Goal: Task Accomplishment & Management: Use online tool/utility

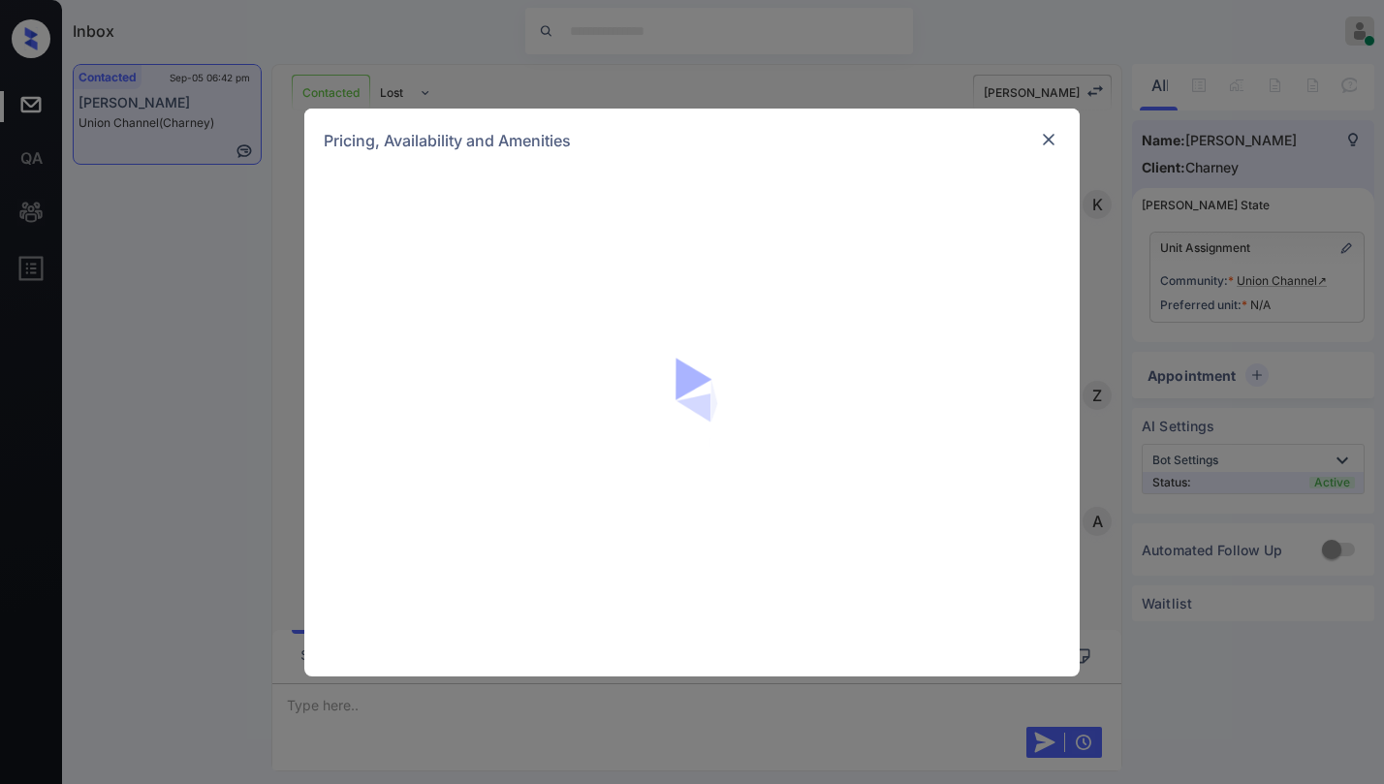
scroll to position [1829, 0]
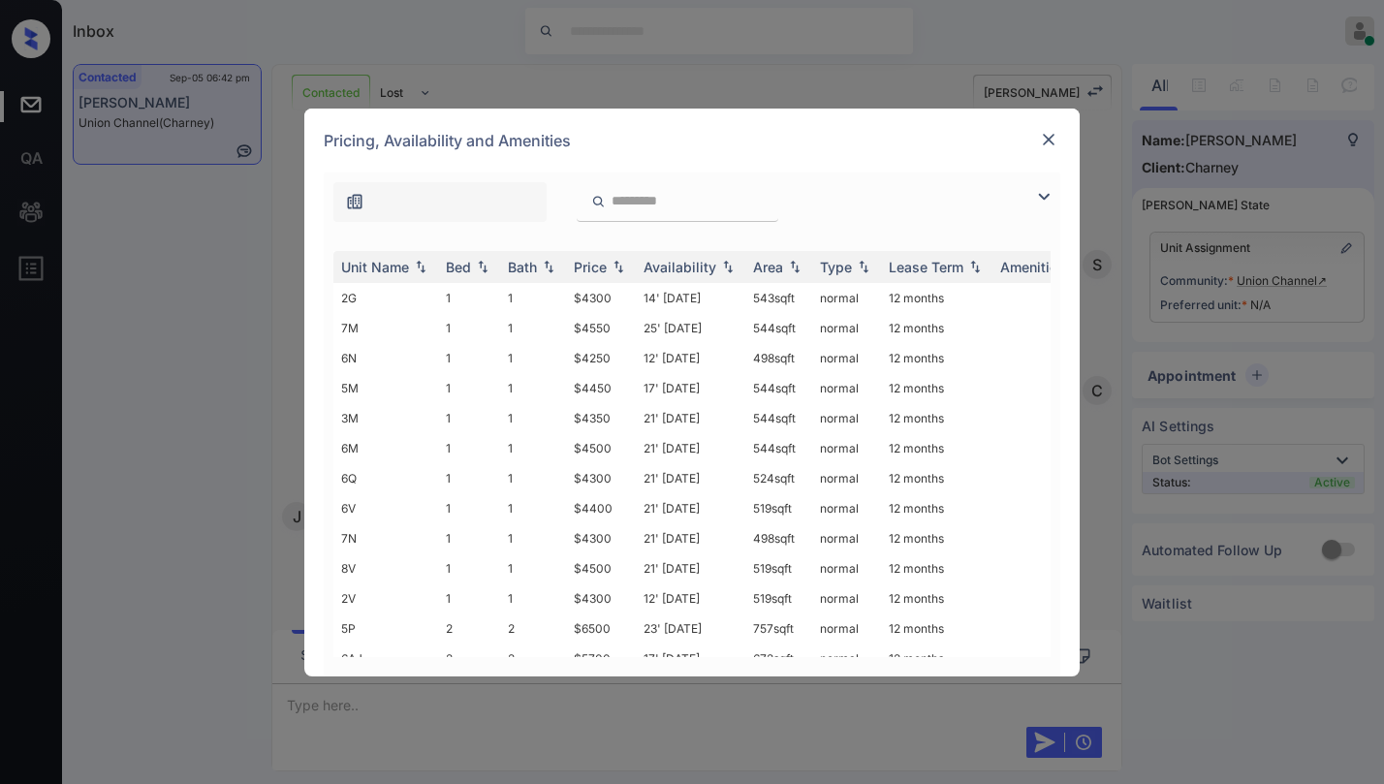
click at [1048, 193] on img at bounding box center [1043, 196] width 23 height 23
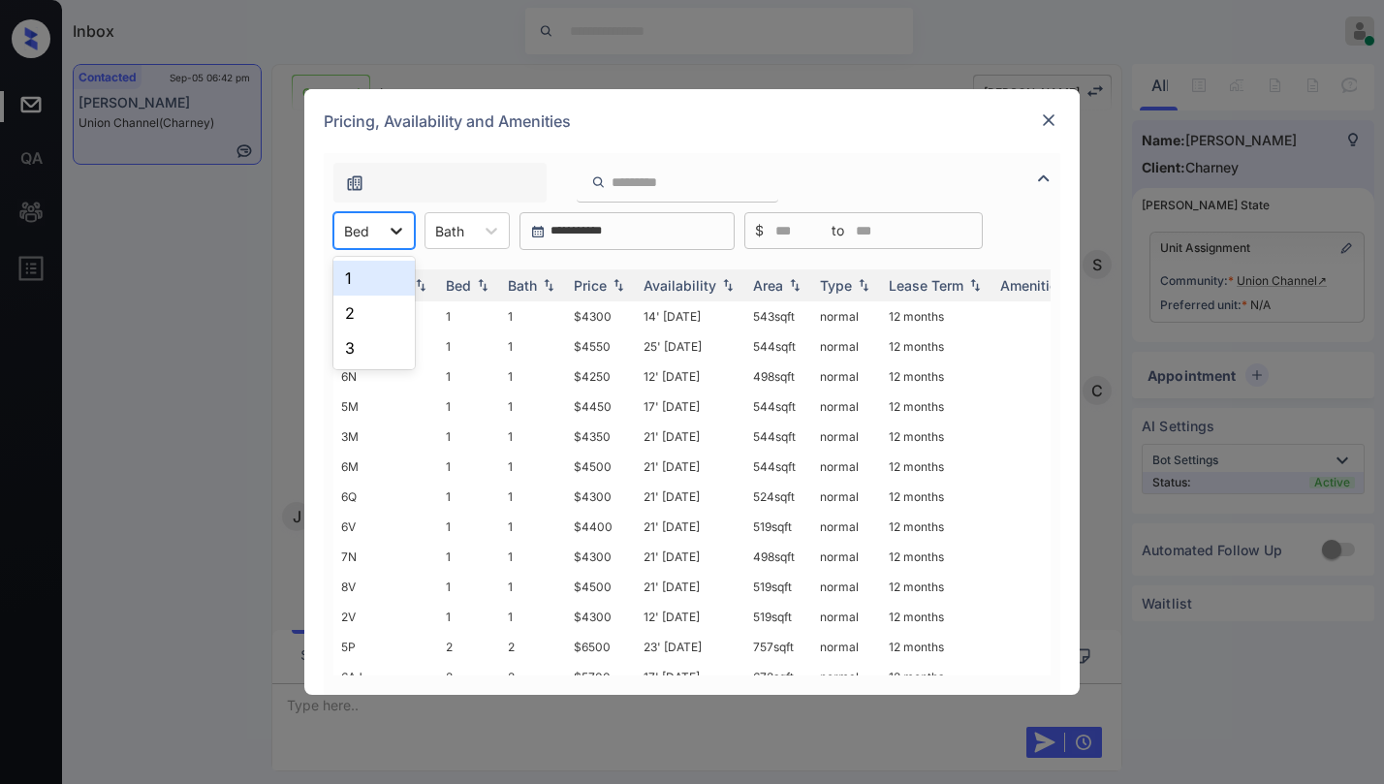
click at [402, 242] on div at bounding box center [396, 230] width 35 height 35
click at [385, 310] on div "2" at bounding box center [373, 313] width 81 height 35
click at [583, 279] on div "Price" at bounding box center [590, 285] width 33 height 16
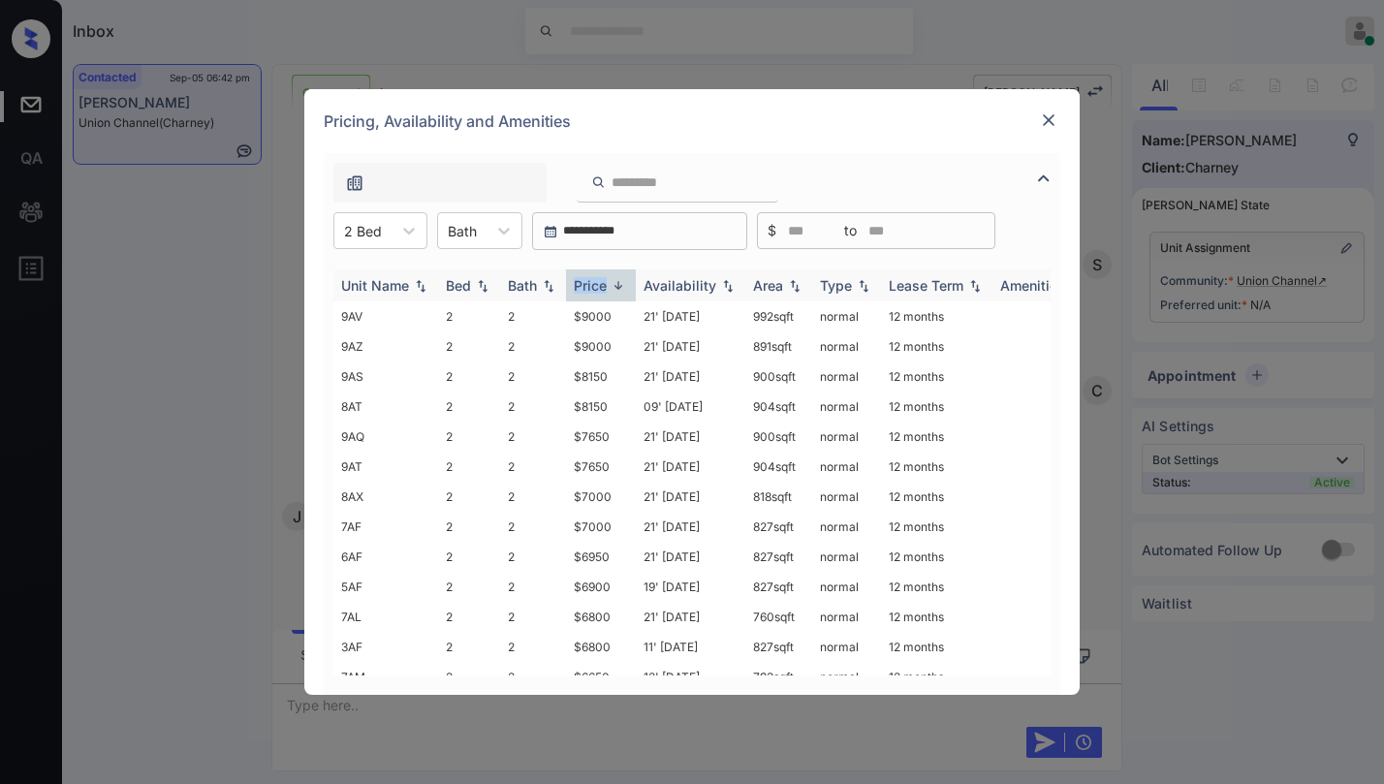
click at [583, 279] on div "Price" at bounding box center [590, 285] width 33 height 16
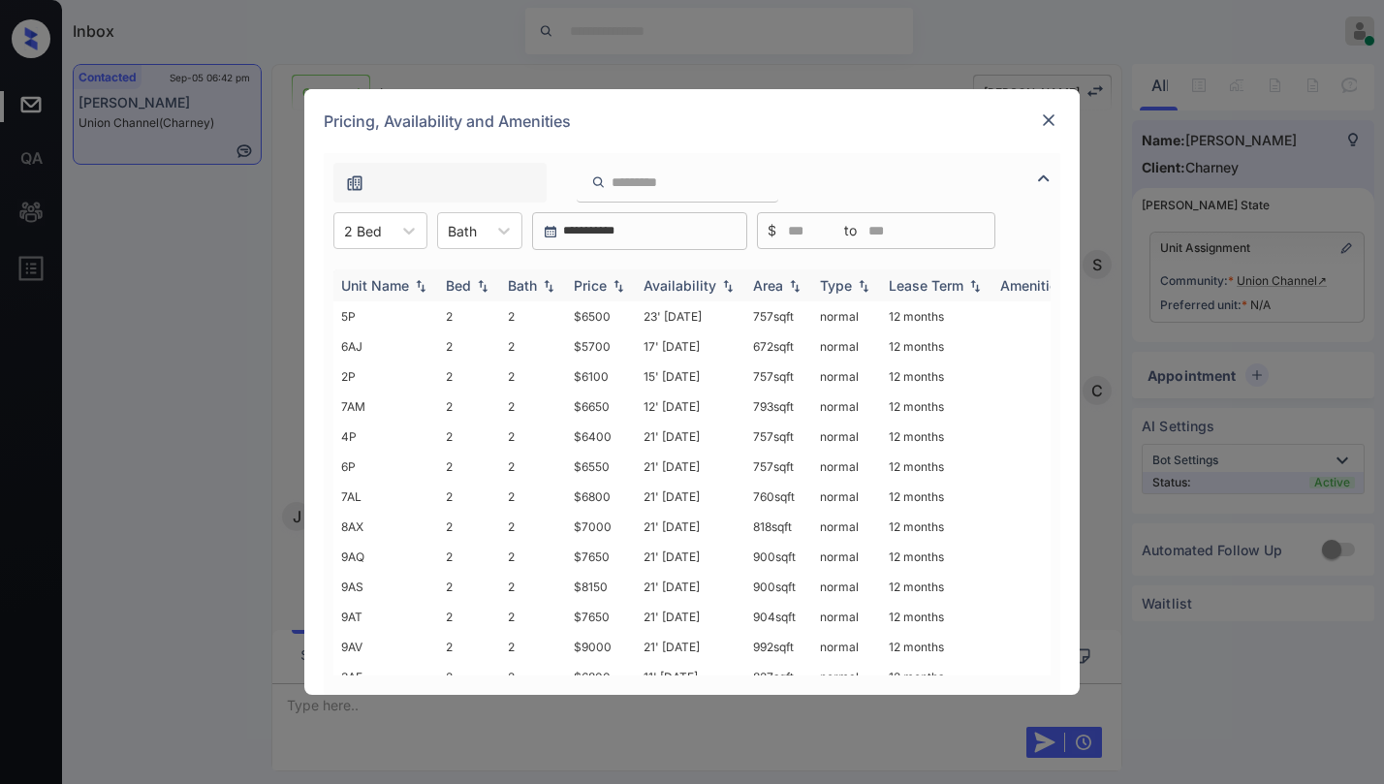
click at [583, 279] on div "Price" at bounding box center [590, 285] width 33 height 16
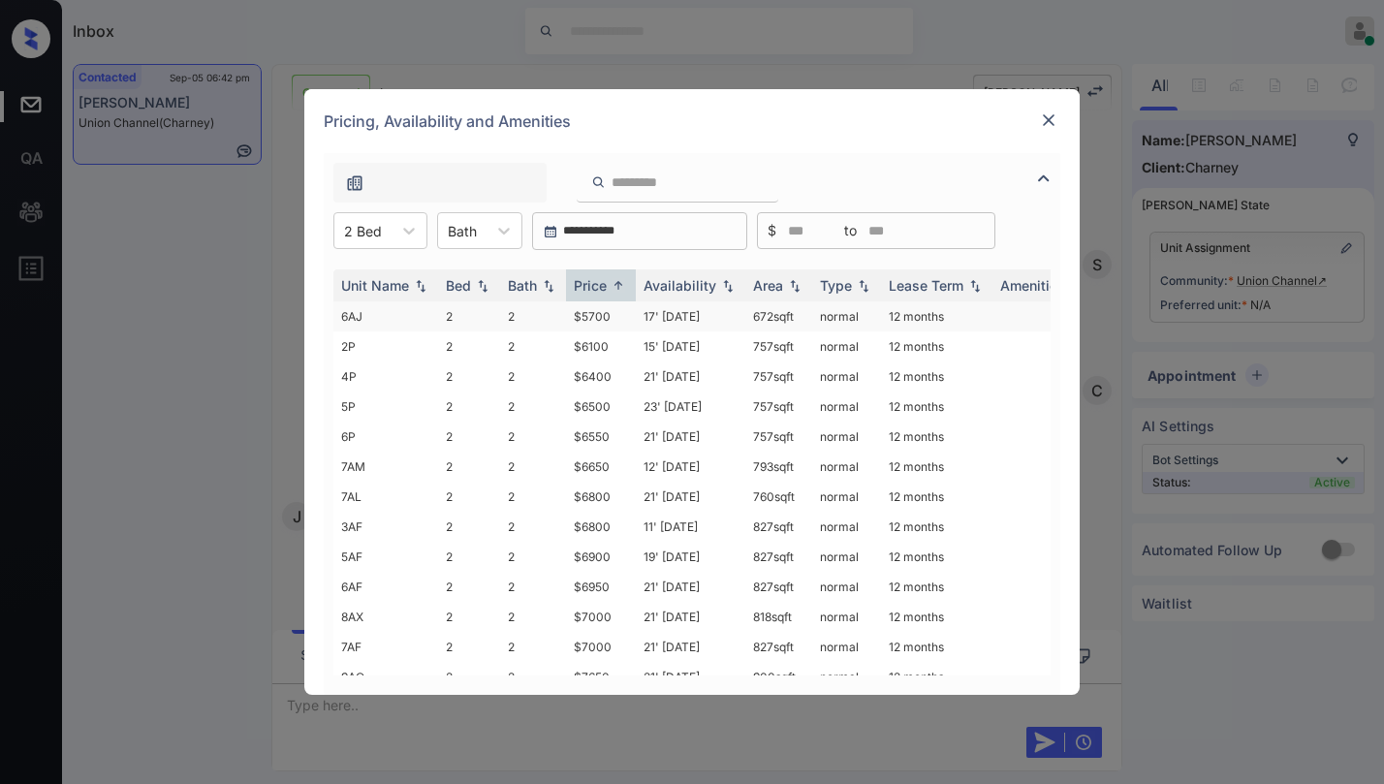
click at [607, 318] on td "$5700" at bounding box center [601, 316] width 70 height 30
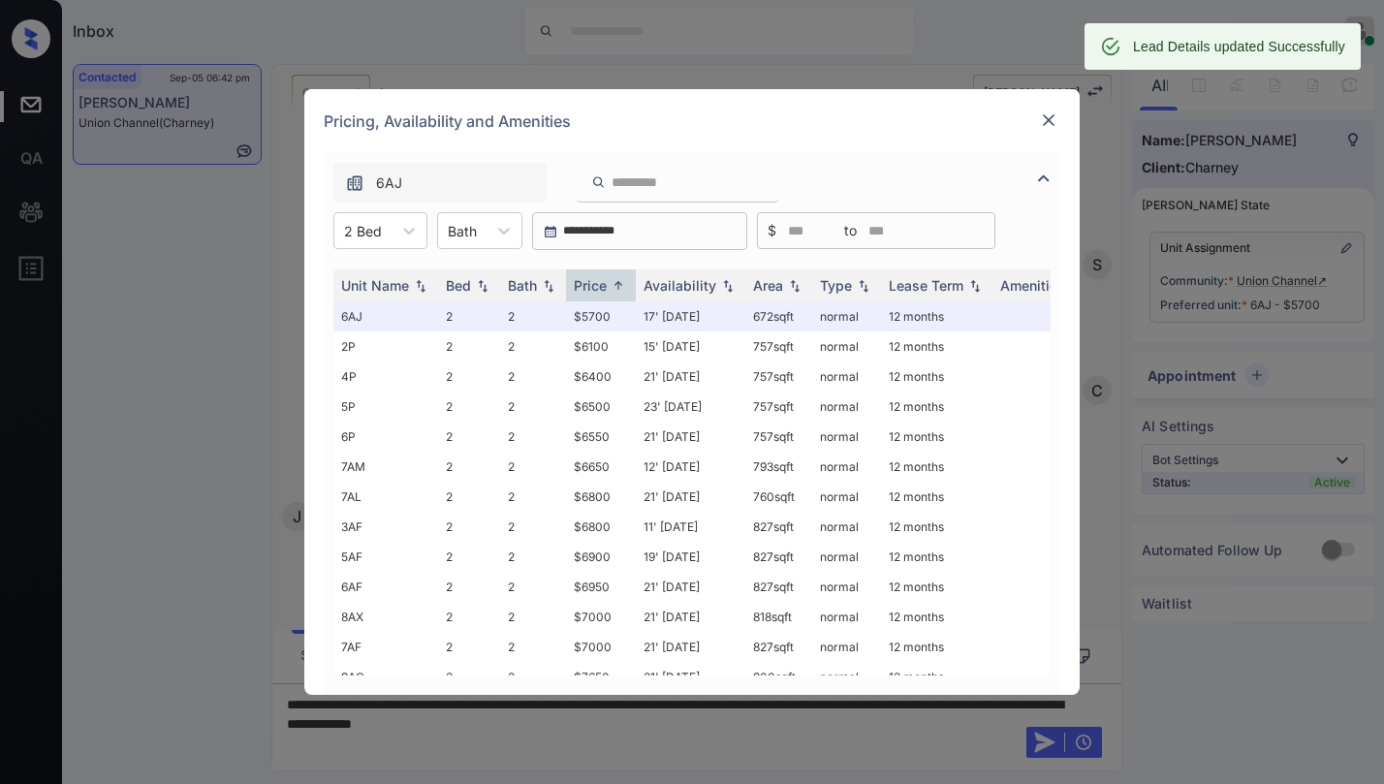
click at [1045, 111] on img at bounding box center [1048, 119] width 19 height 19
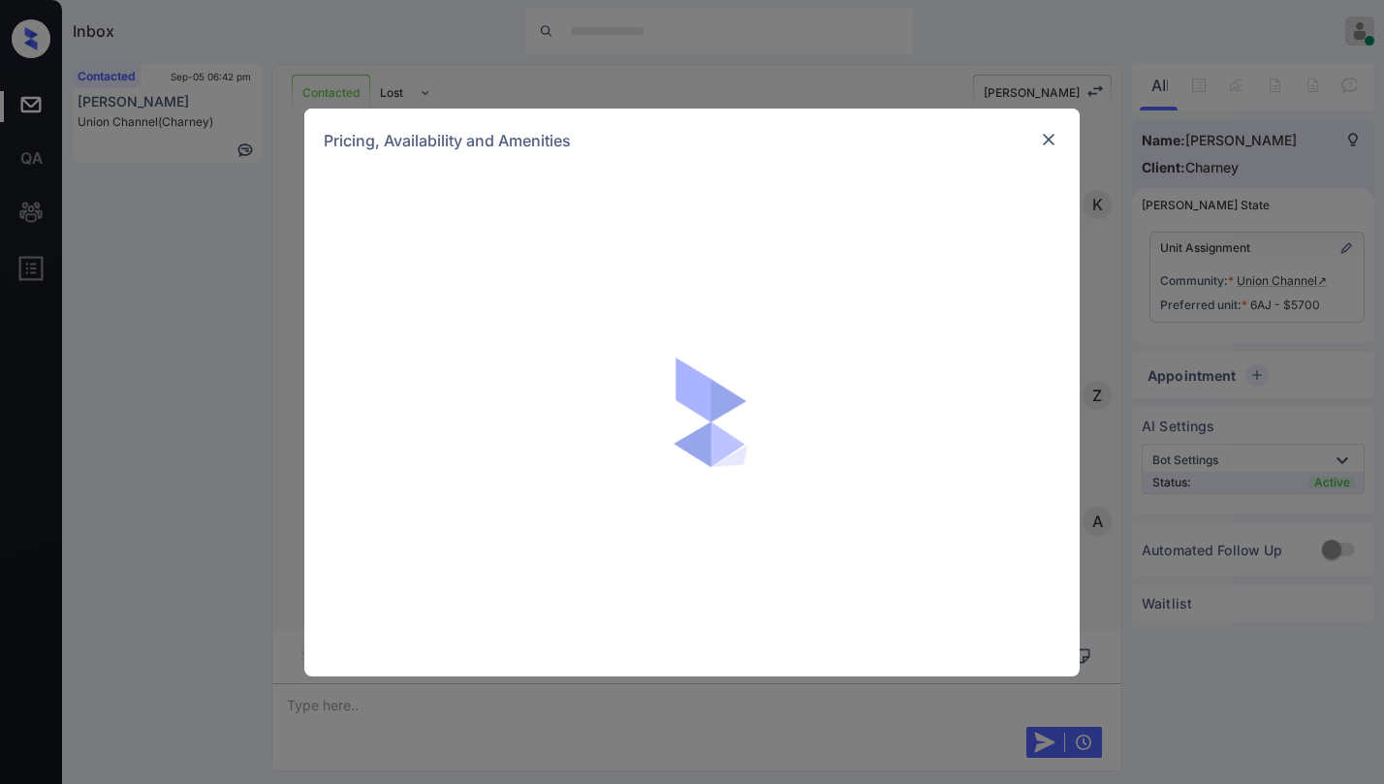
scroll to position [2554, 0]
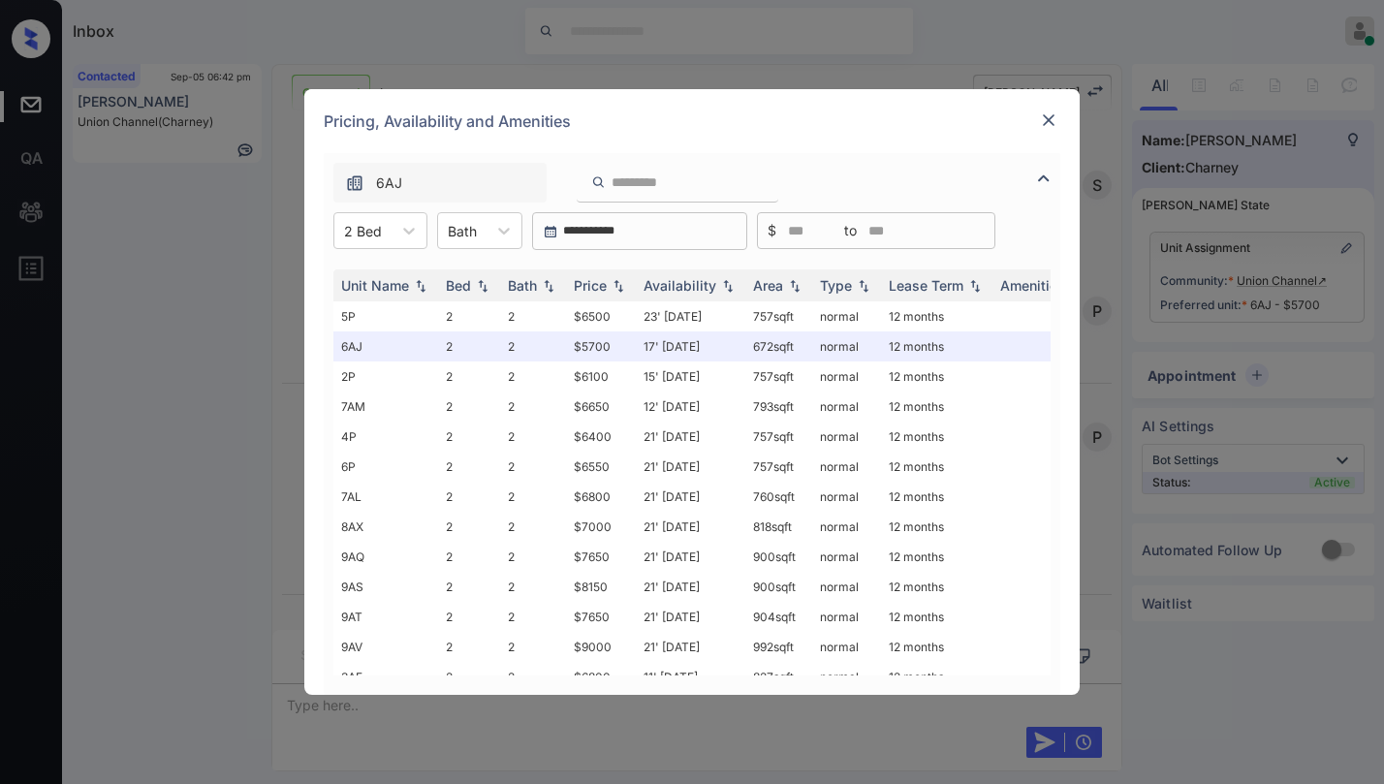
click at [1058, 120] on div at bounding box center [1048, 120] width 23 height 23
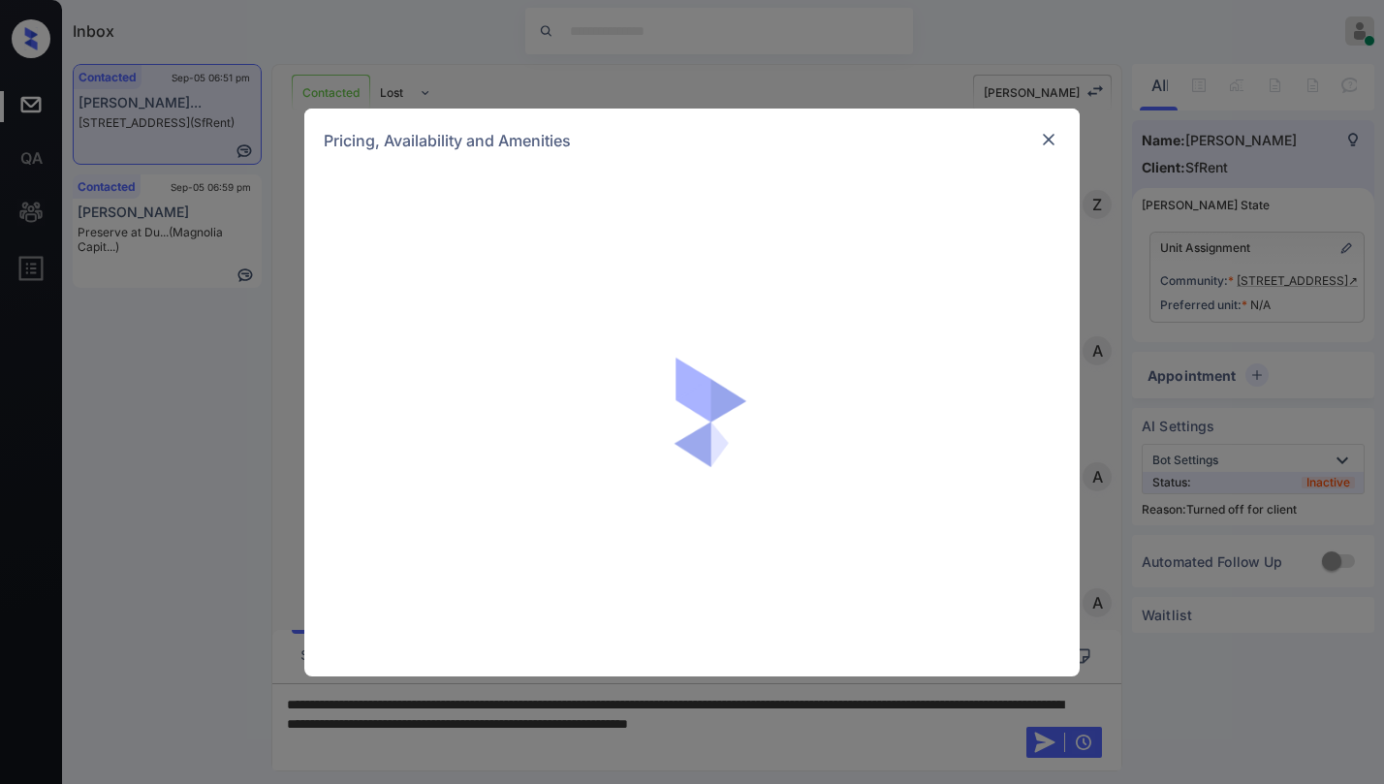
scroll to position [5606, 0]
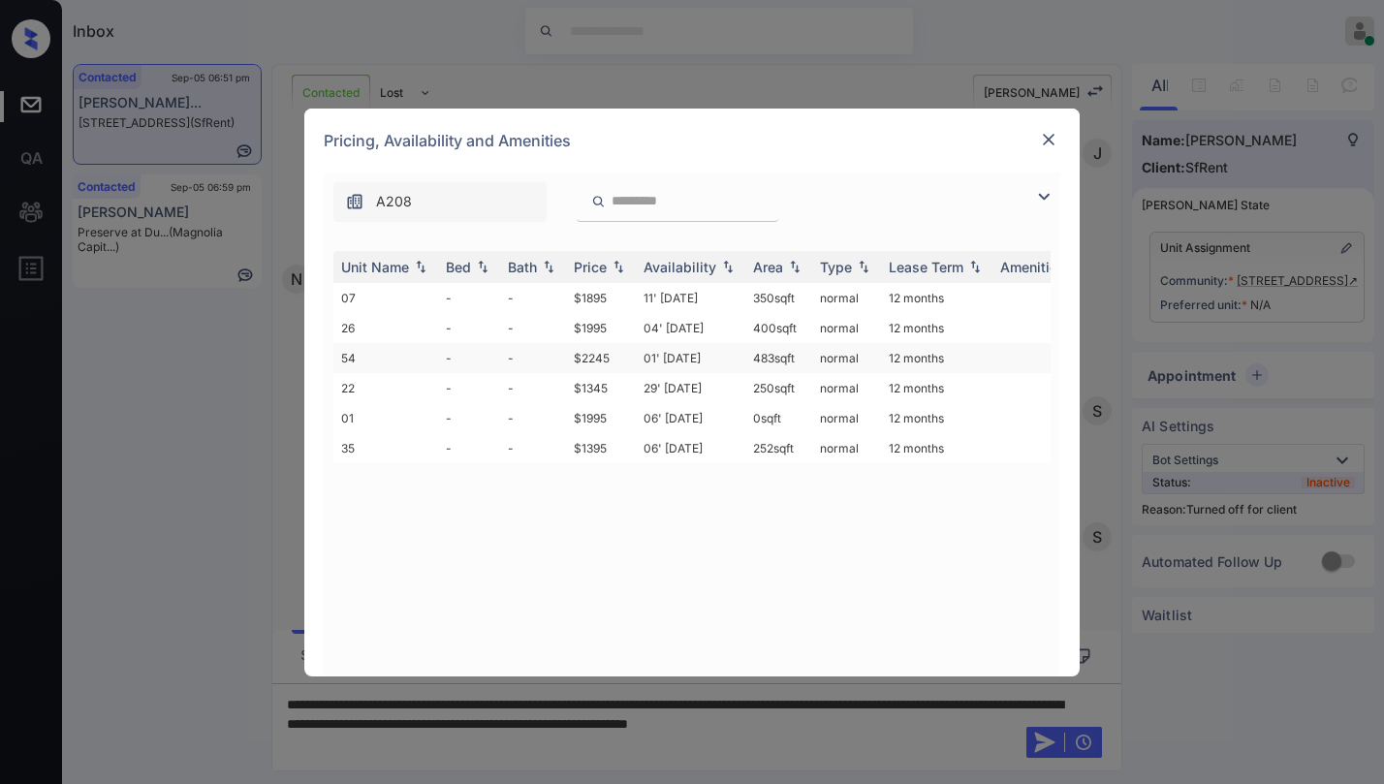
click at [588, 362] on td "$2245" at bounding box center [601, 358] width 70 height 30
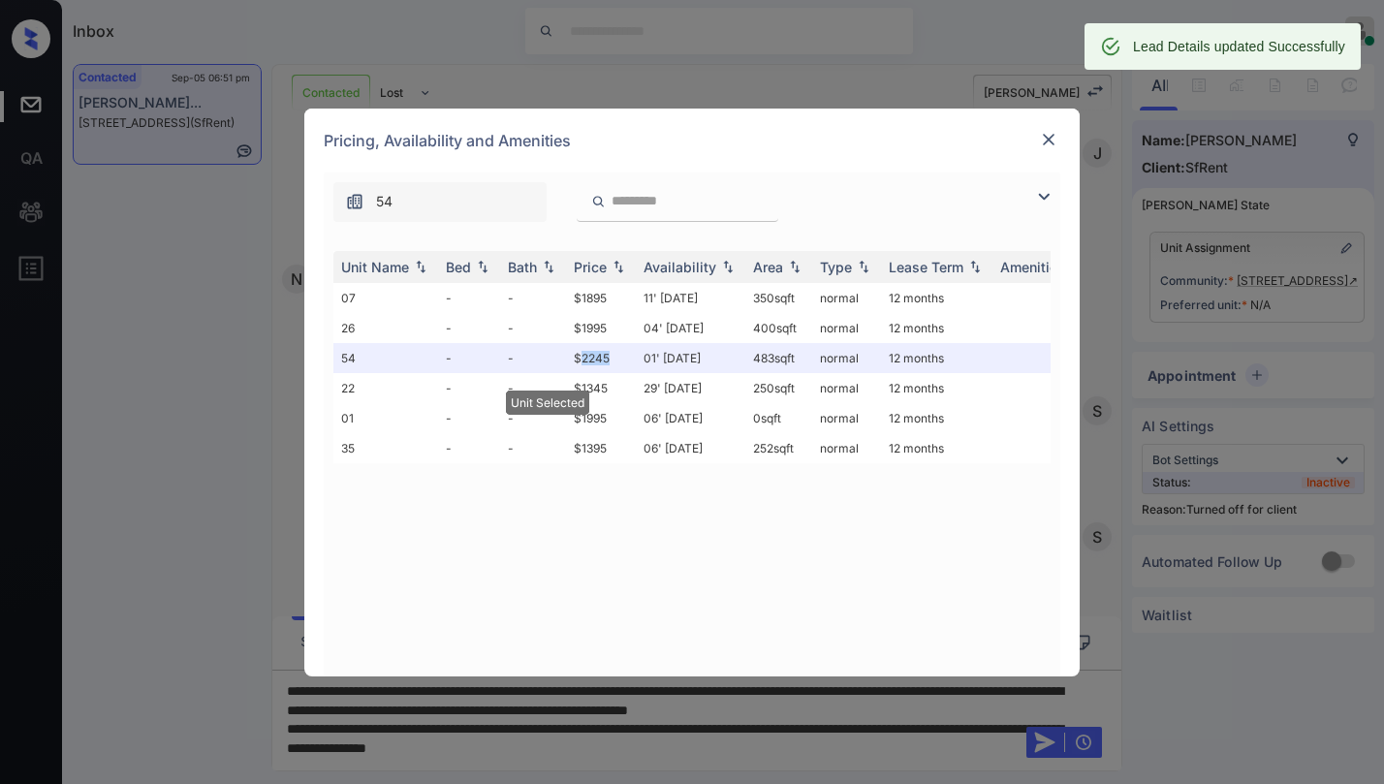
click at [1049, 133] on img at bounding box center [1048, 139] width 19 height 19
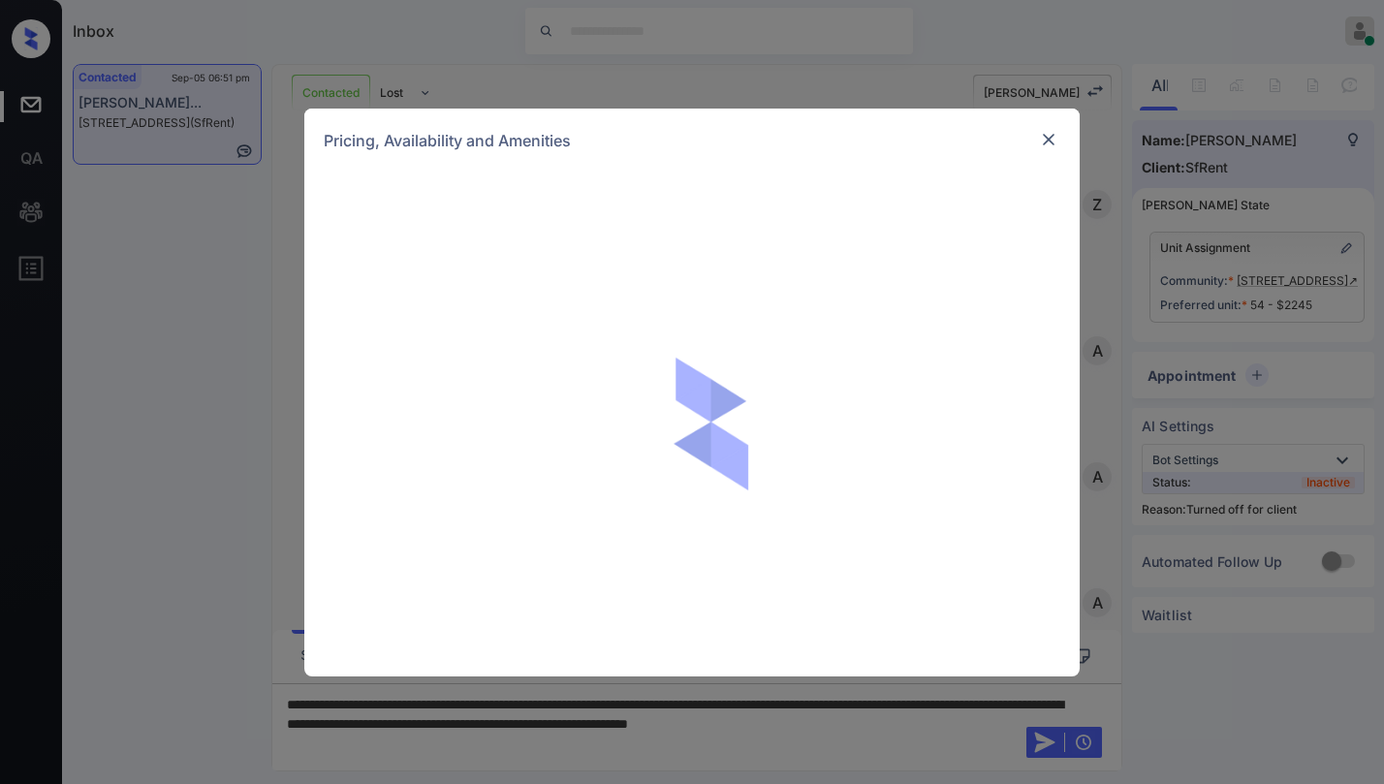
scroll to position [5606, 0]
click at [1042, 139] on img at bounding box center [1048, 139] width 19 height 19
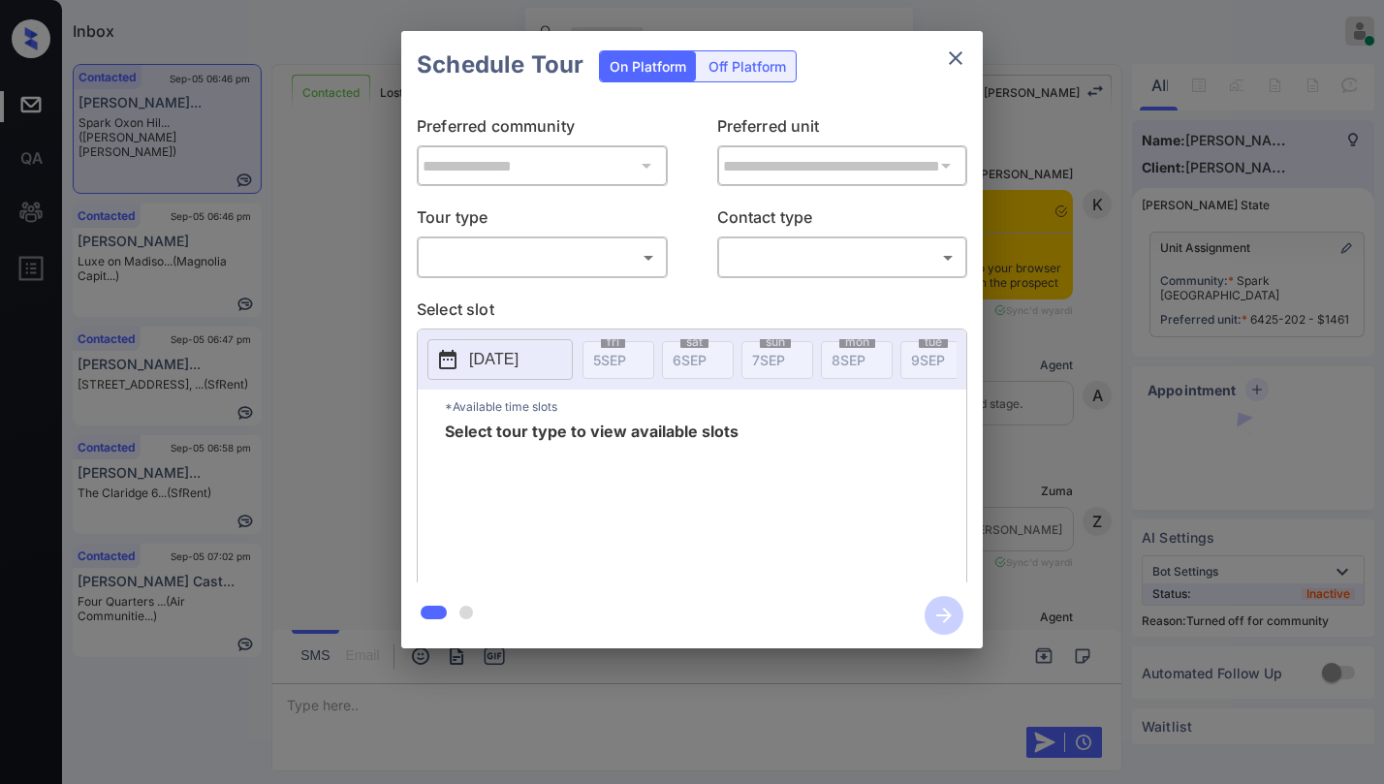
click at [607, 255] on body "Inbox Paolo Gabriel Online Set yourself offline Set yourself on break Profile S…" at bounding box center [692, 392] width 1384 height 784
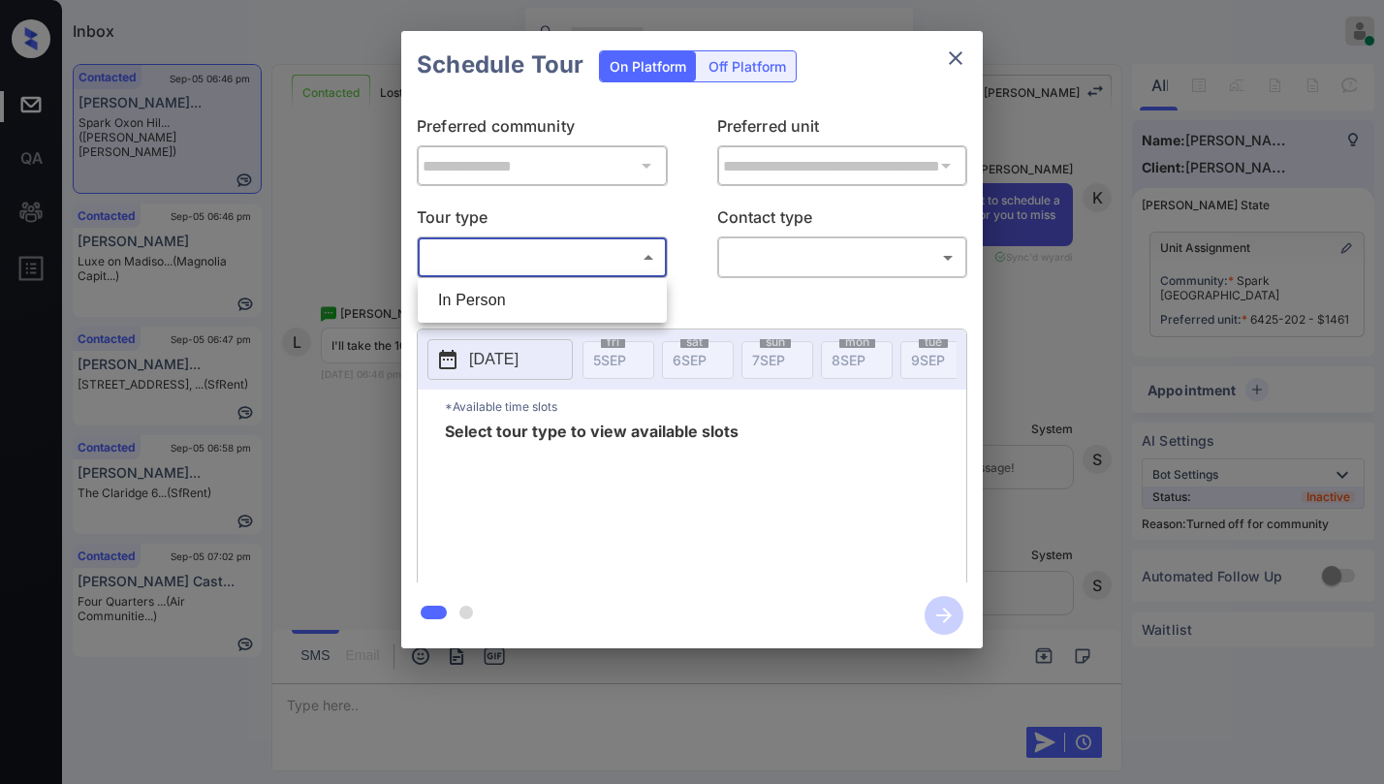
click at [540, 296] on li "In Person" at bounding box center [541, 300] width 239 height 35
type input "********"
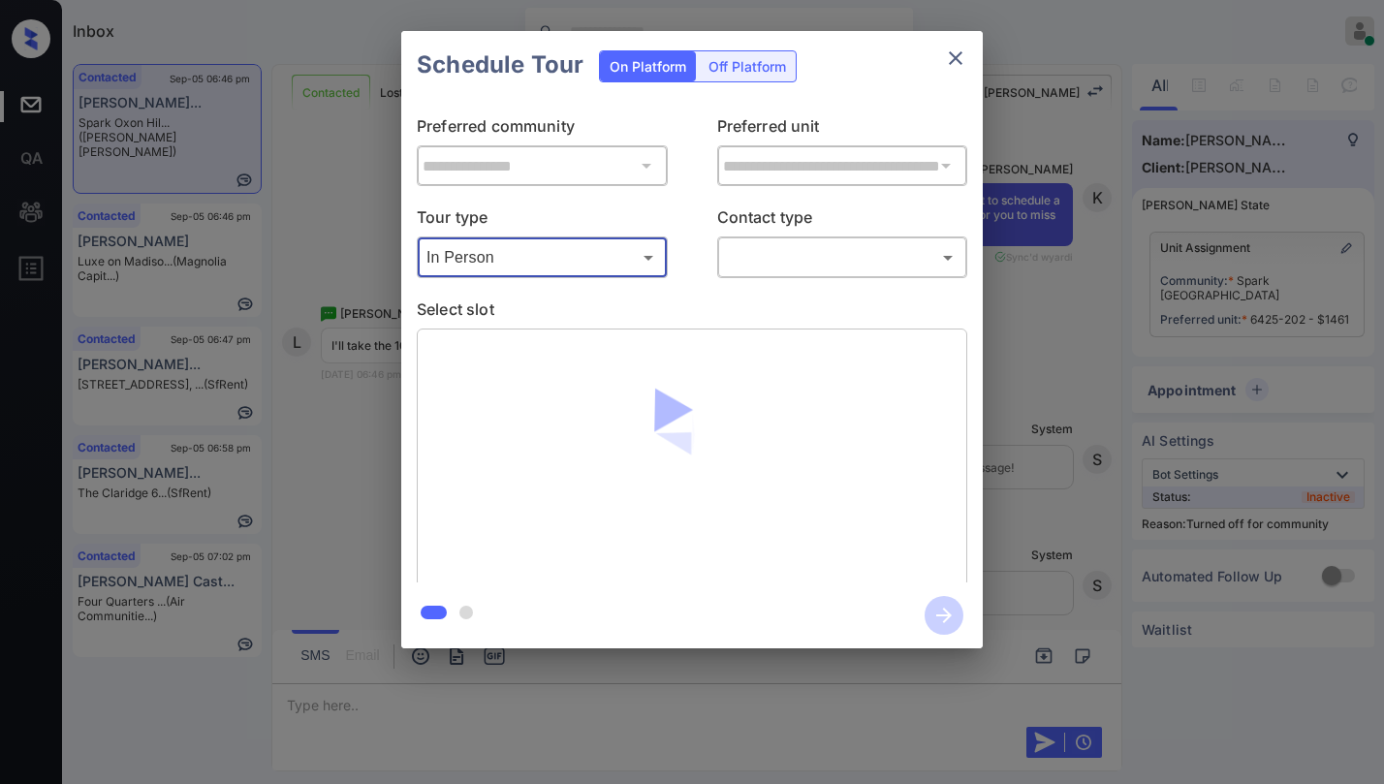
click at [740, 248] on body "Inbox Paolo Gabriel Online Set yourself offline Set yourself on break Profile S…" at bounding box center [692, 392] width 1384 height 784
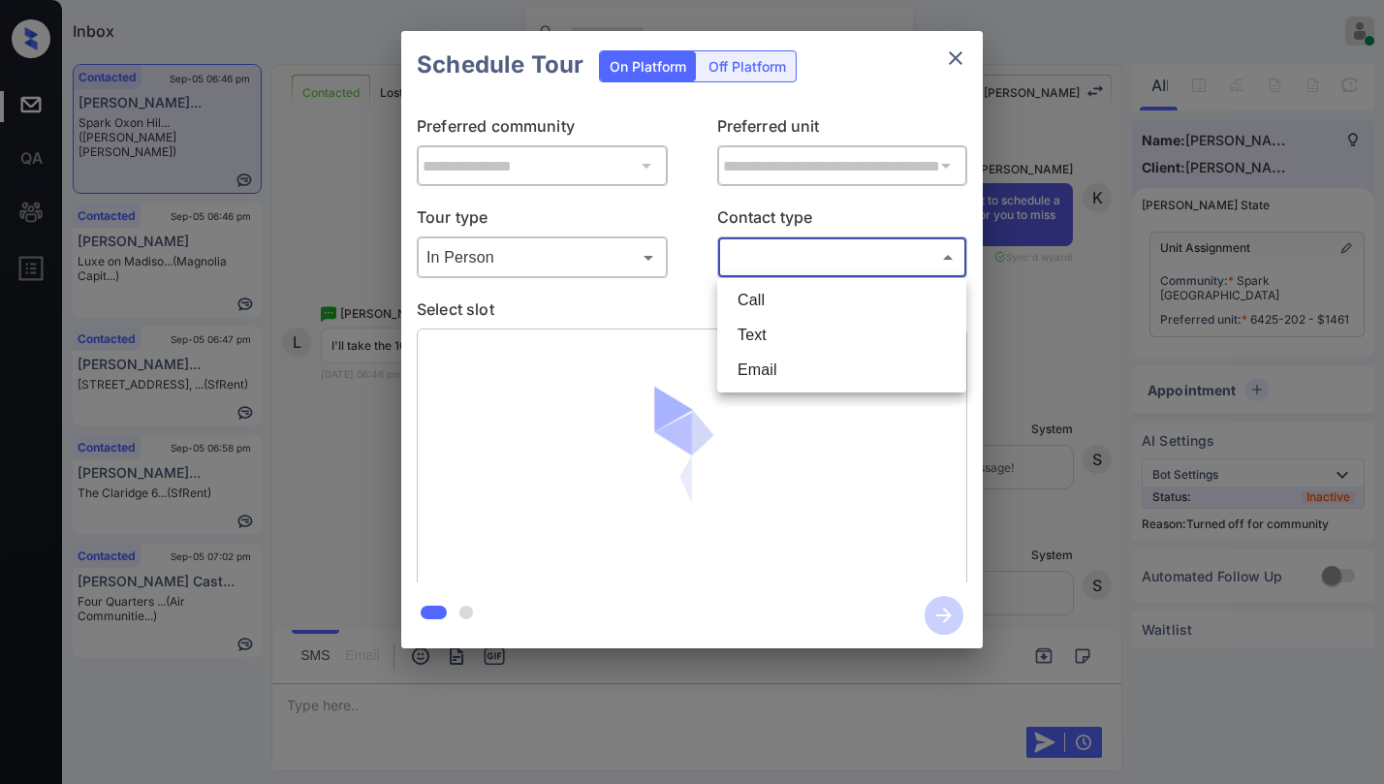
click at [756, 330] on li "Text" at bounding box center [841, 335] width 239 height 35
type input "****"
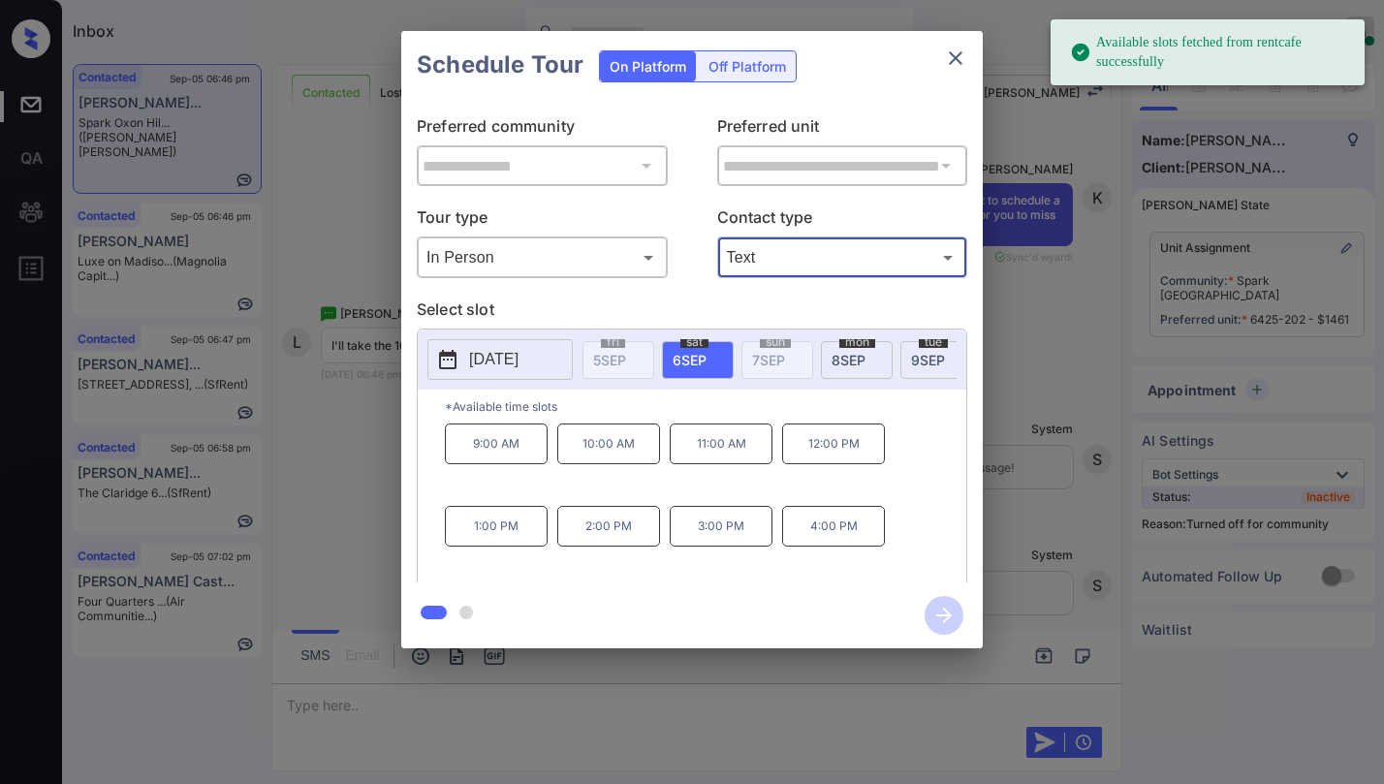
click at [603, 454] on p "10:00 AM" at bounding box center [608, 443] width 103 height 41
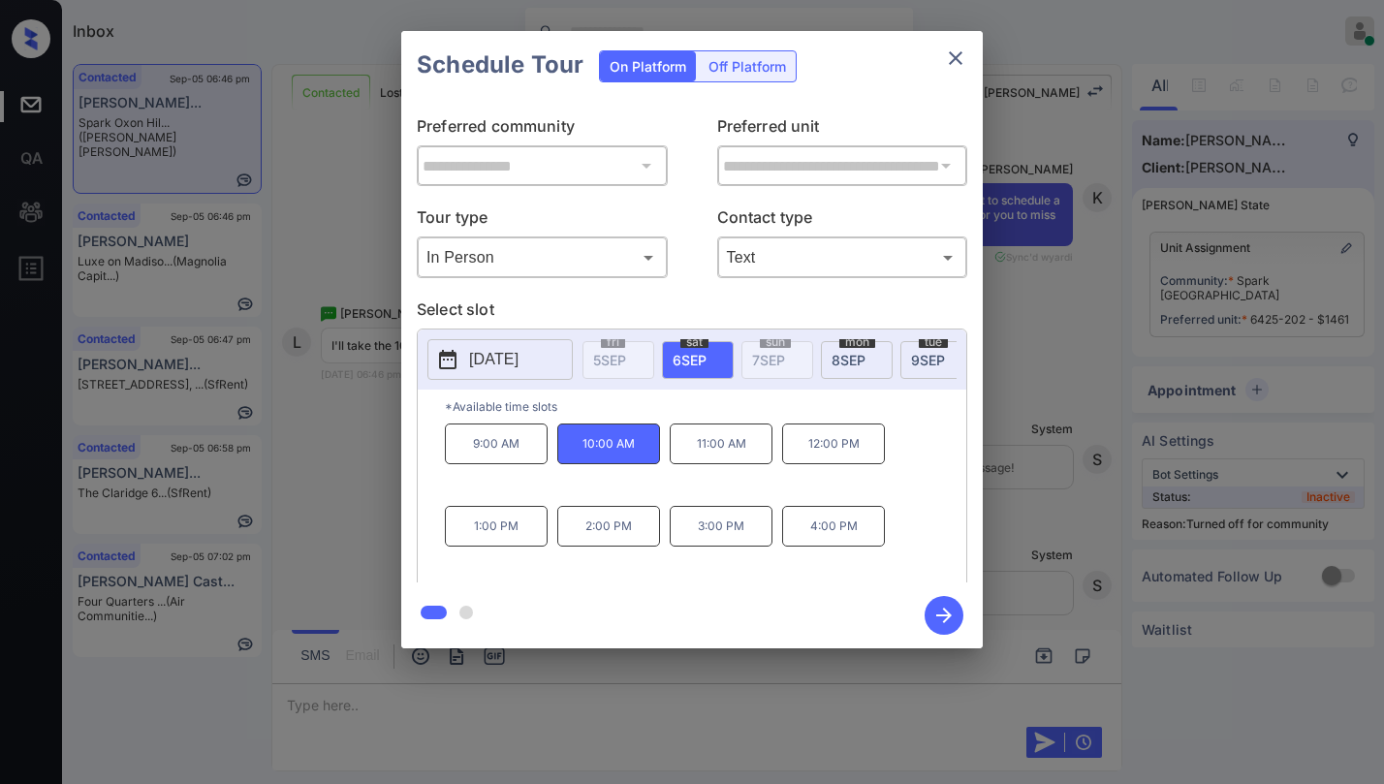
click at [939, 612] on icon "button" at bounding box center [943, 615] width 39 height 39
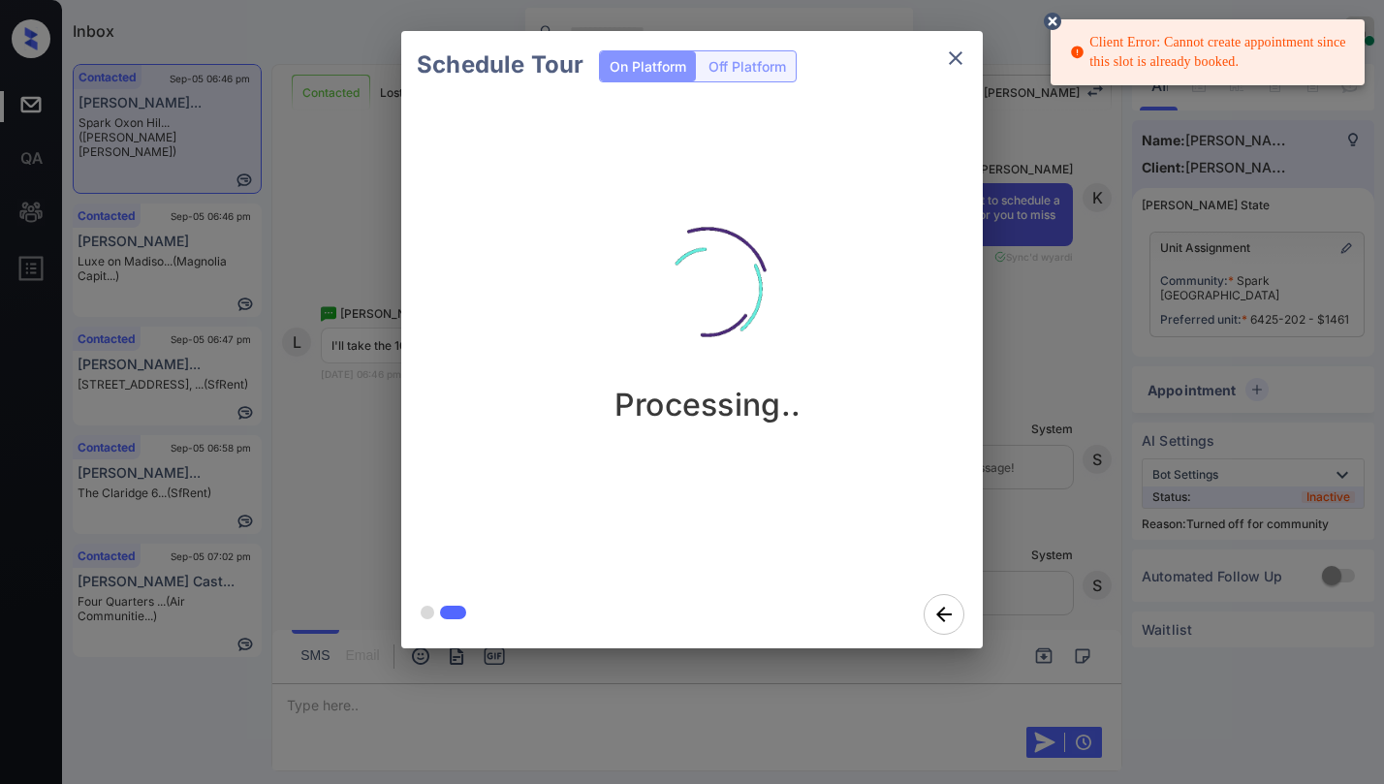
click at [966, 61] on icon "close" at bounding box center [955, 58] width 23 height 23
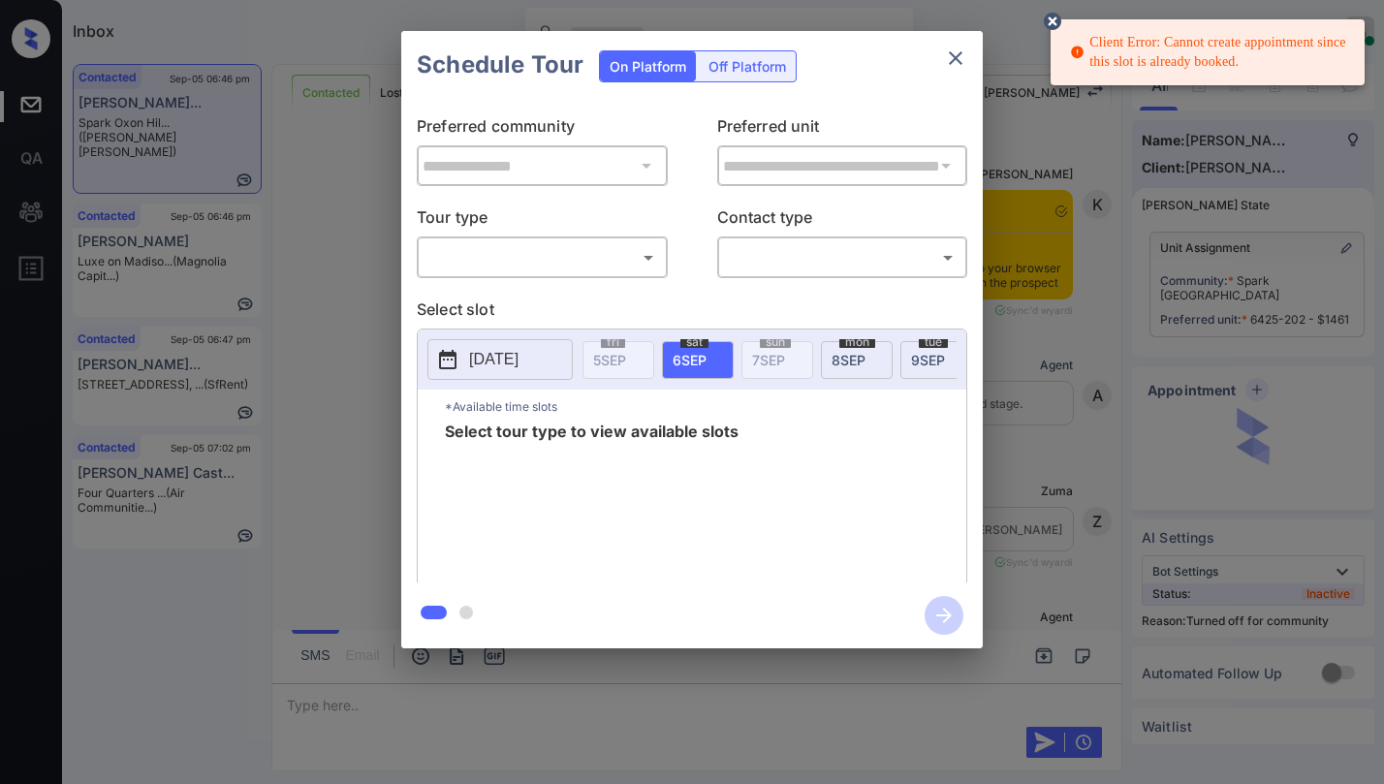
scroll to position [3570, 0]
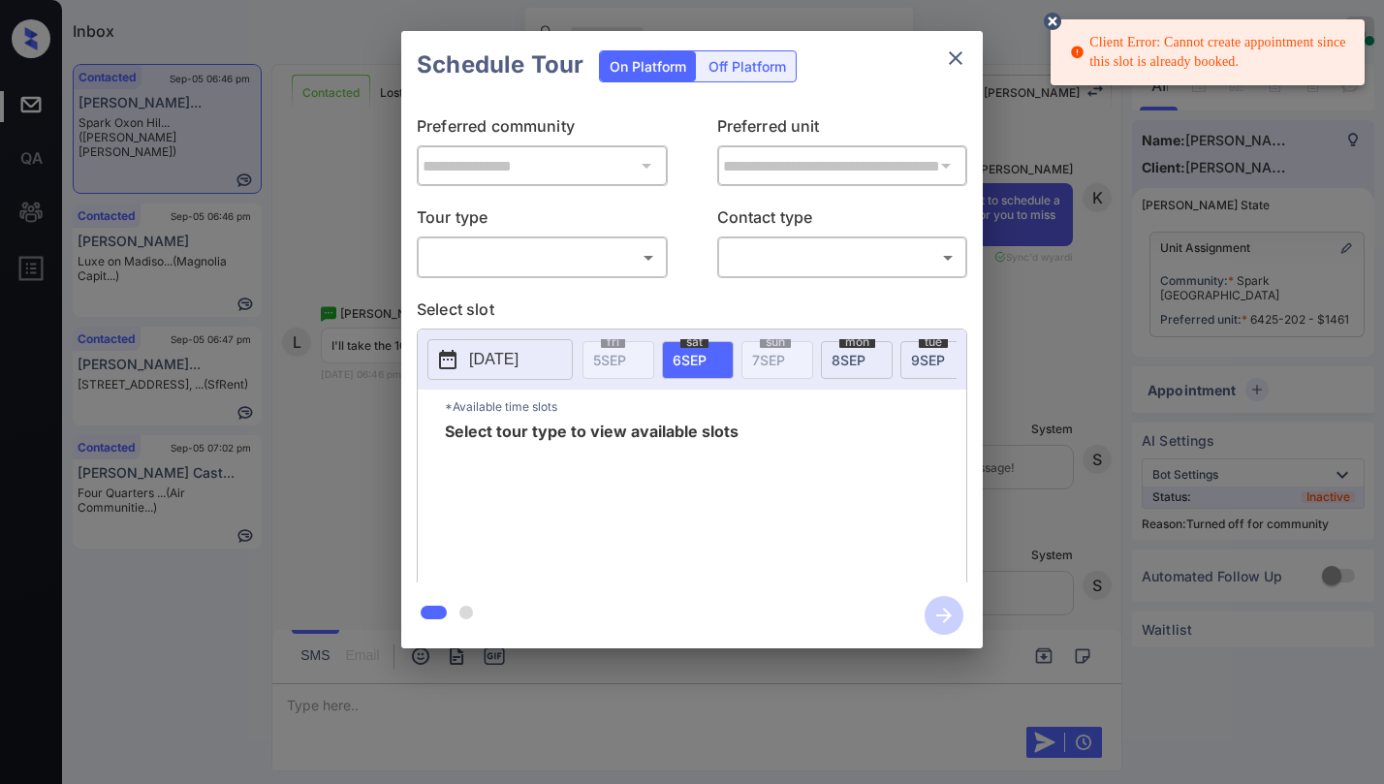
click at [609, 265] on body "Client Error: Cannot create appointment since this slot is already booked. Inbo…" at bounding box center [692, 392] width 1384 height 784
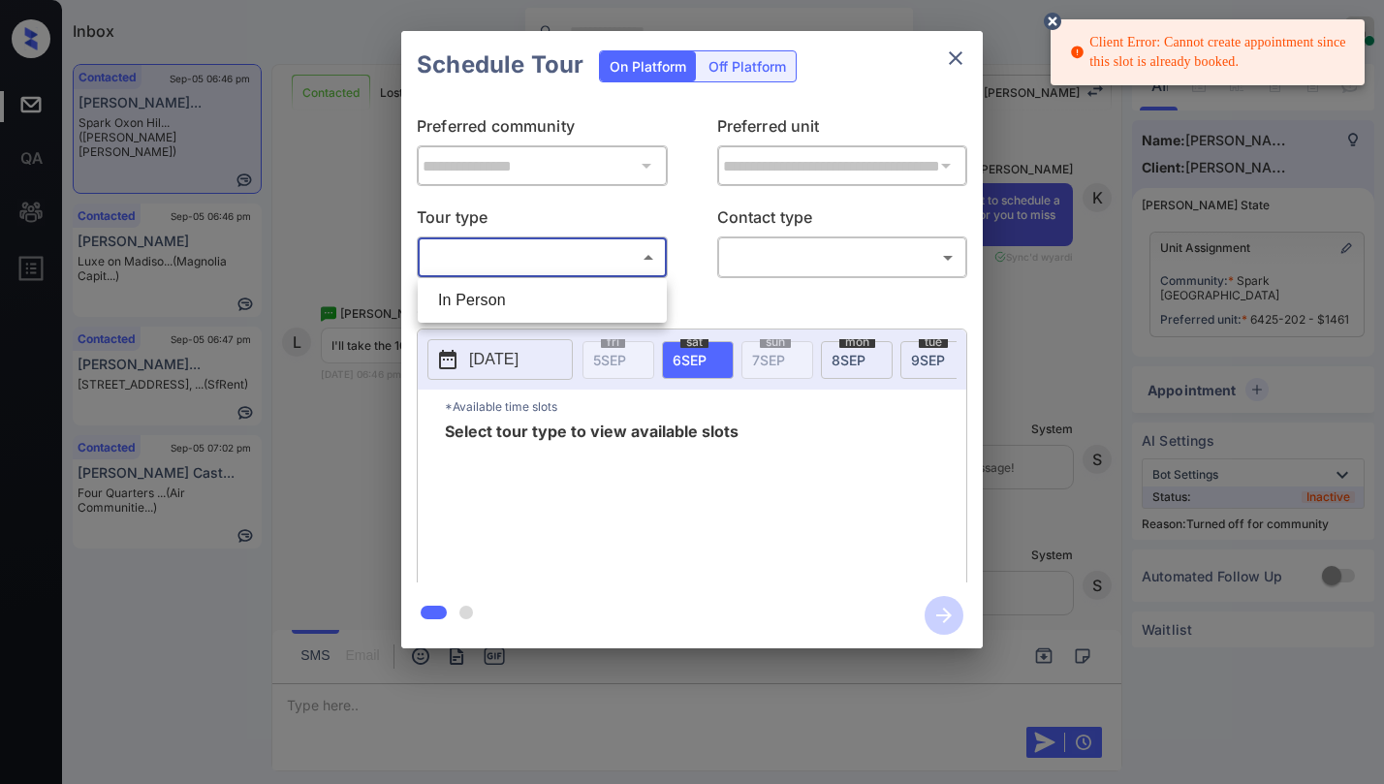
drag, startPoint x: 566, startPoint y: 316, endPoint x: 731, endPoint y: 271, distance: 171.6
click at [567, 316] on li "In Person" at bounding box center [541, 300] width 239 height 35
type input "********"
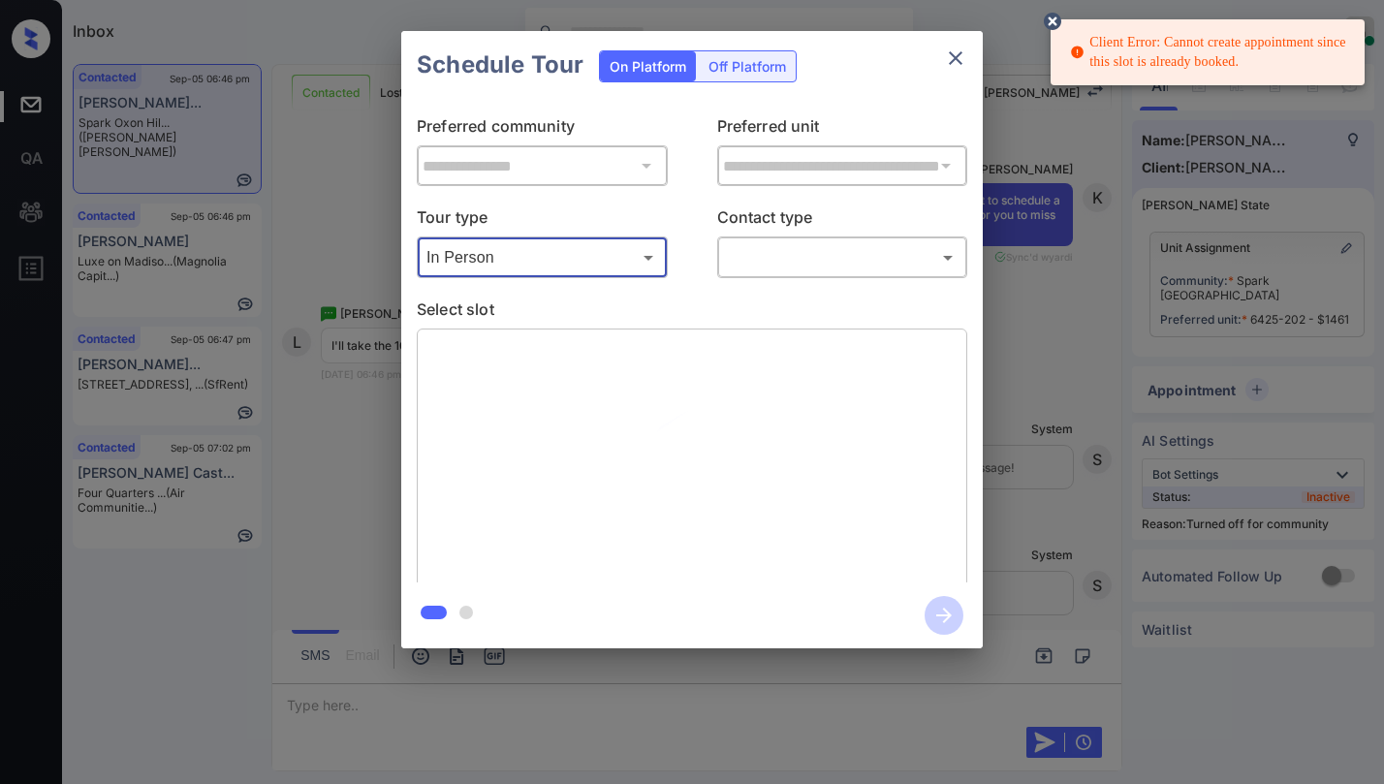
click at [792, 270] on body "Client Error: Cannot create appointment since this slot is already booked. Inbo…" at bounding box center [692, 392] width 1384 height 784
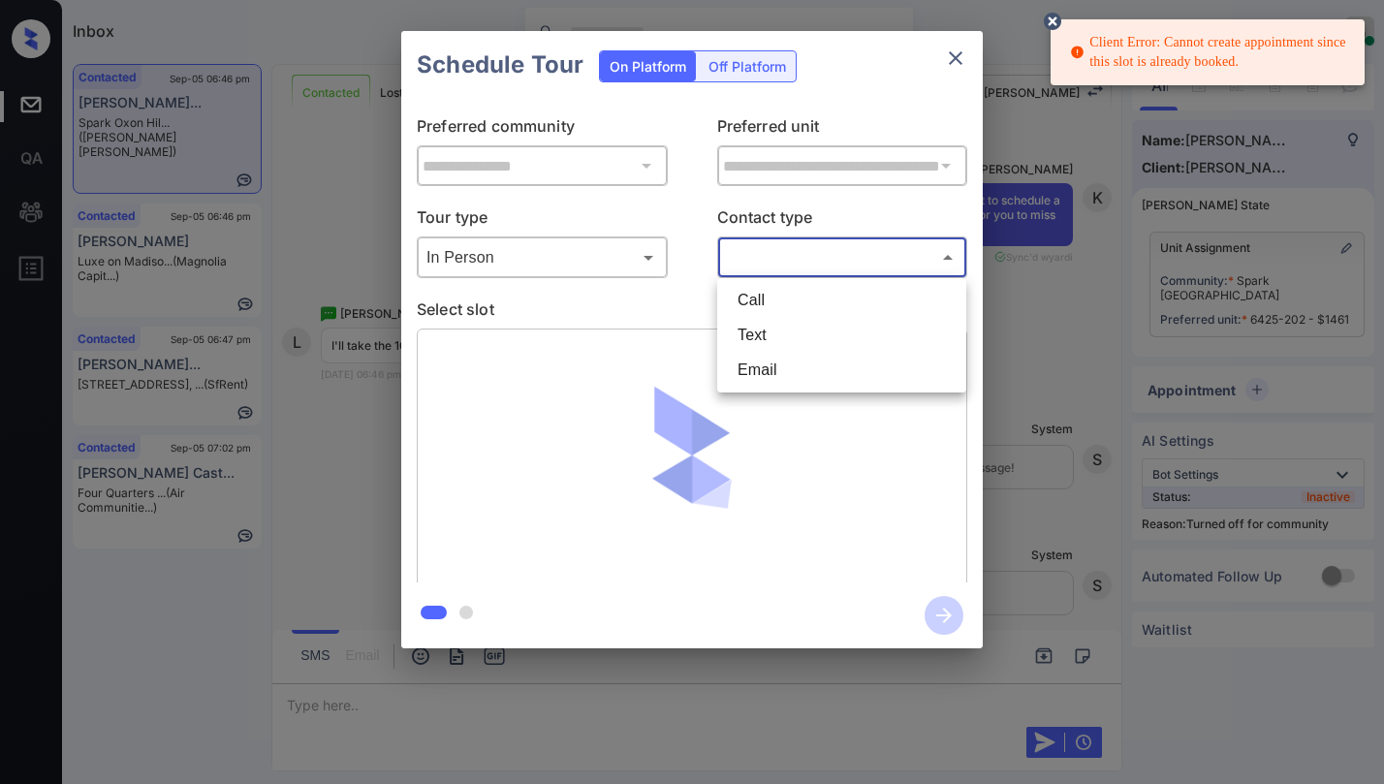
click at [781, 327] on li "Text" at bounding box center [841, 335] width 239 height 35
type input "****"
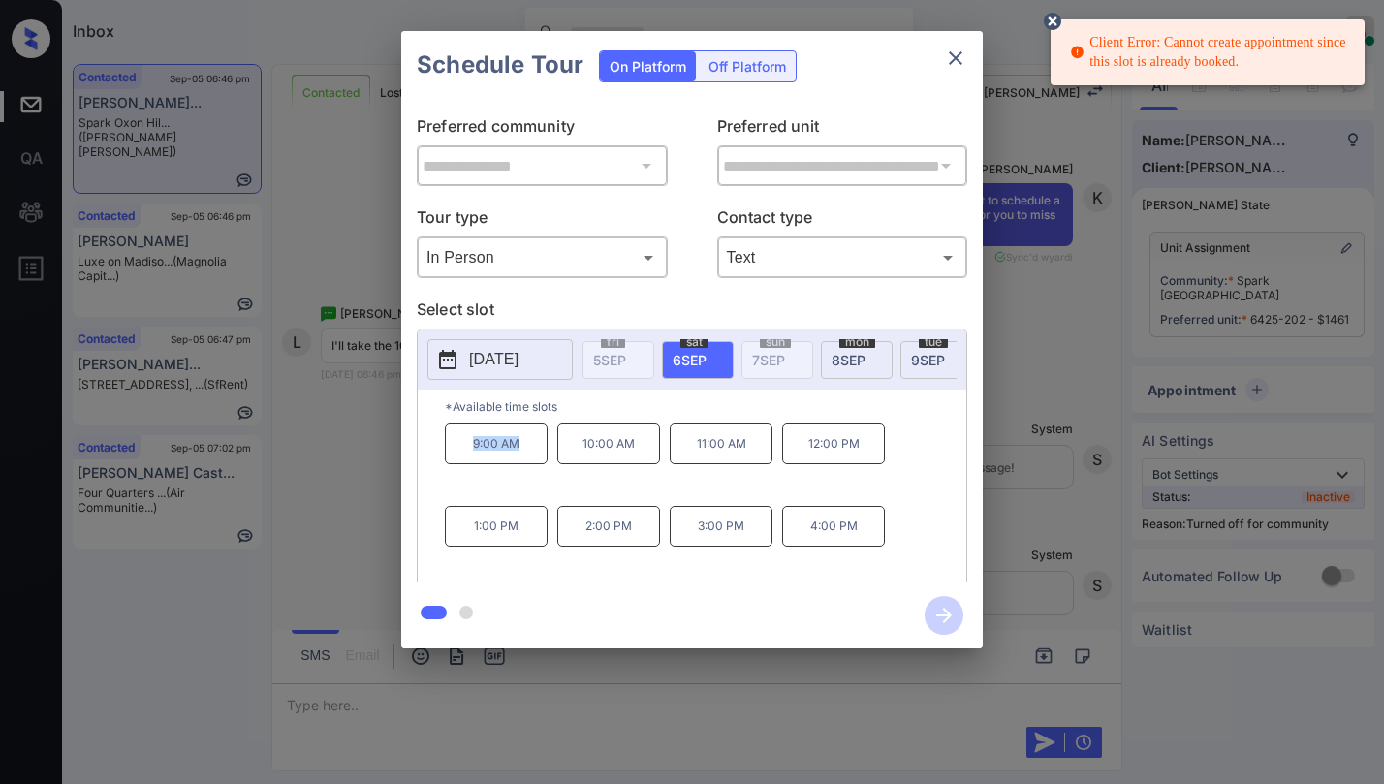
drag, startPoint x: 465, startPoint y: 451, endPoint x: 531, endPoint y: 458, distance: 66.2
click at [531, 458] on p "9:00 AM" at bounding box center [496, 443] width 103 height 41
copy p "9:00 AM"
drag, startPoint x: 693, startPoint y: 453, endPoint x: 849, endPoint y: 454, distance: 156.0
click at [849, 454] on div "9:00 AM 10:00 AM 11:00 AM 12:00 PM 1:00 PM 2:00 PM 3:00 PM 4:00 PM" at bounding box center [705, 500] width 521 height 155
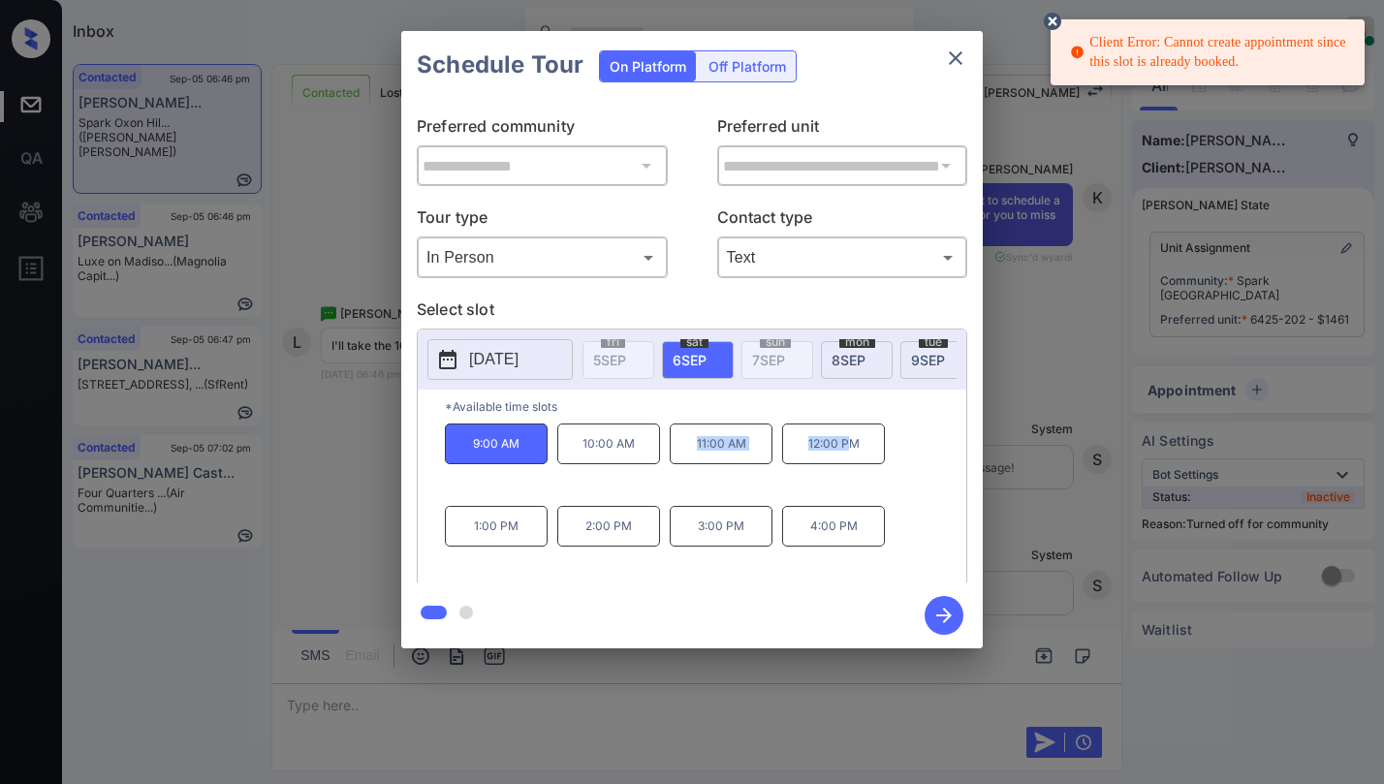
click at [962, 66] on icon "close" at bounding box center [955, 58] width 23 height 23
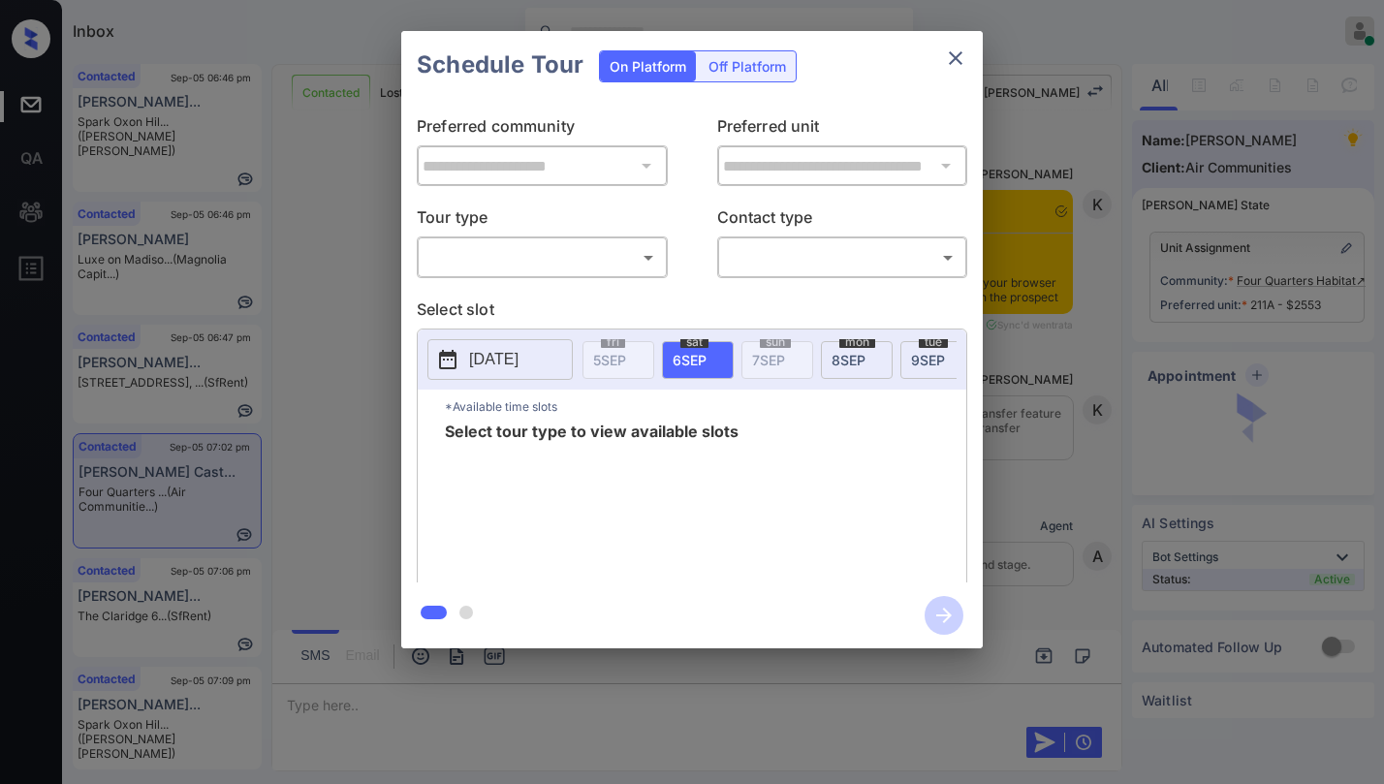
scroll to position [2026, 0]
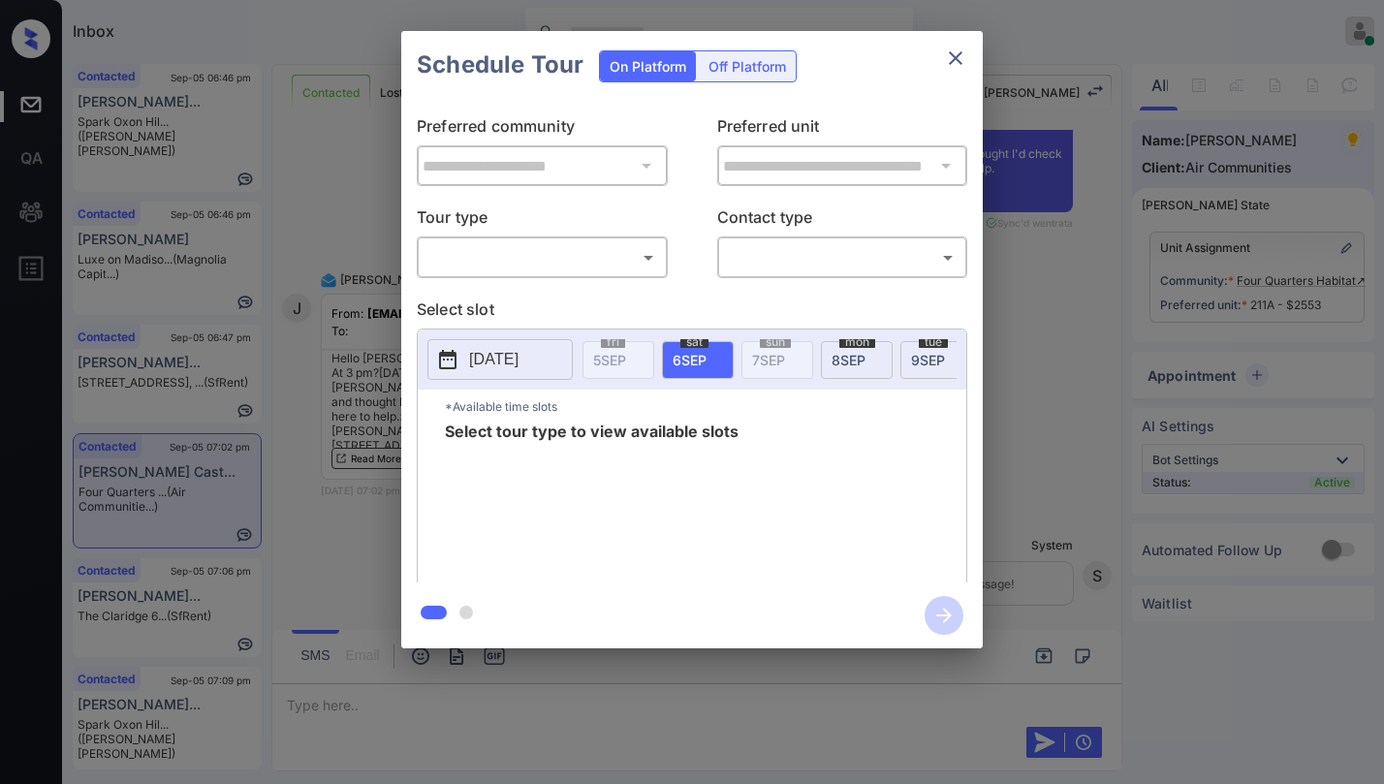
click at [965, 53] on icon "close" at bounding box center [955, 58] width 23 height 23
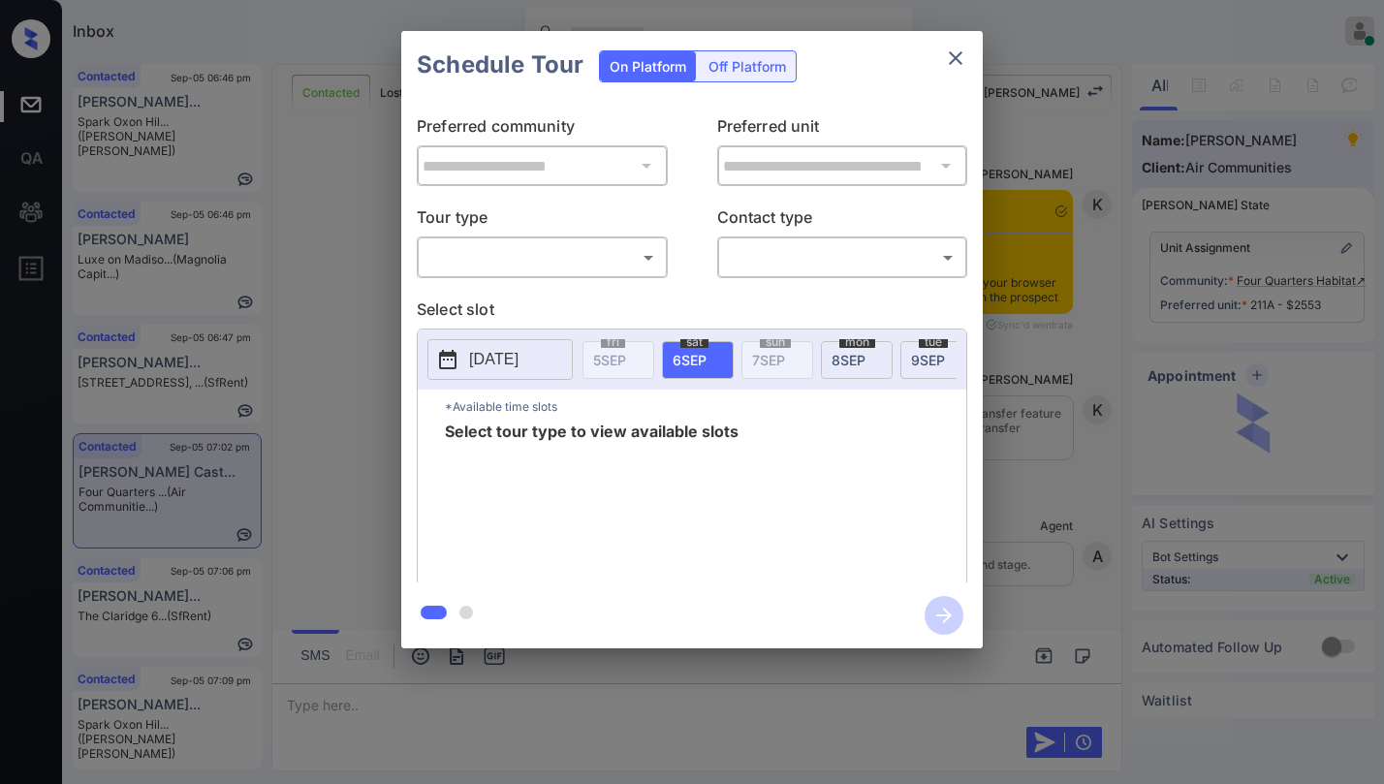
scroll to position [2026, 0]
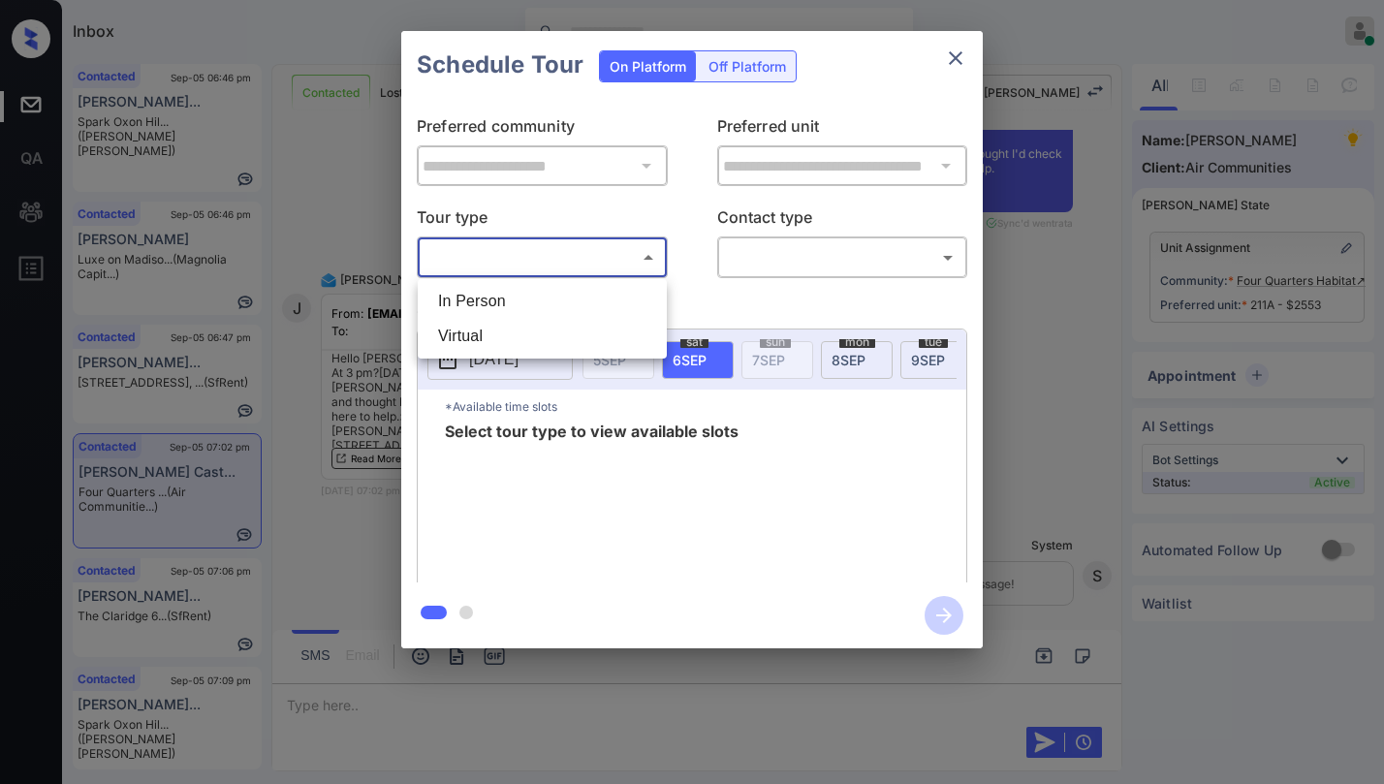
click at [607, 256] on body "Inbox [PERSON_NAME] Online Set yourself offline Set yourself on break Profile S…" at bounding box center [692, 392] width 1384 height 784
click at [519, 306] on li "In Person" at bounding box center [541, 301] width 239 height 35
type input "********"
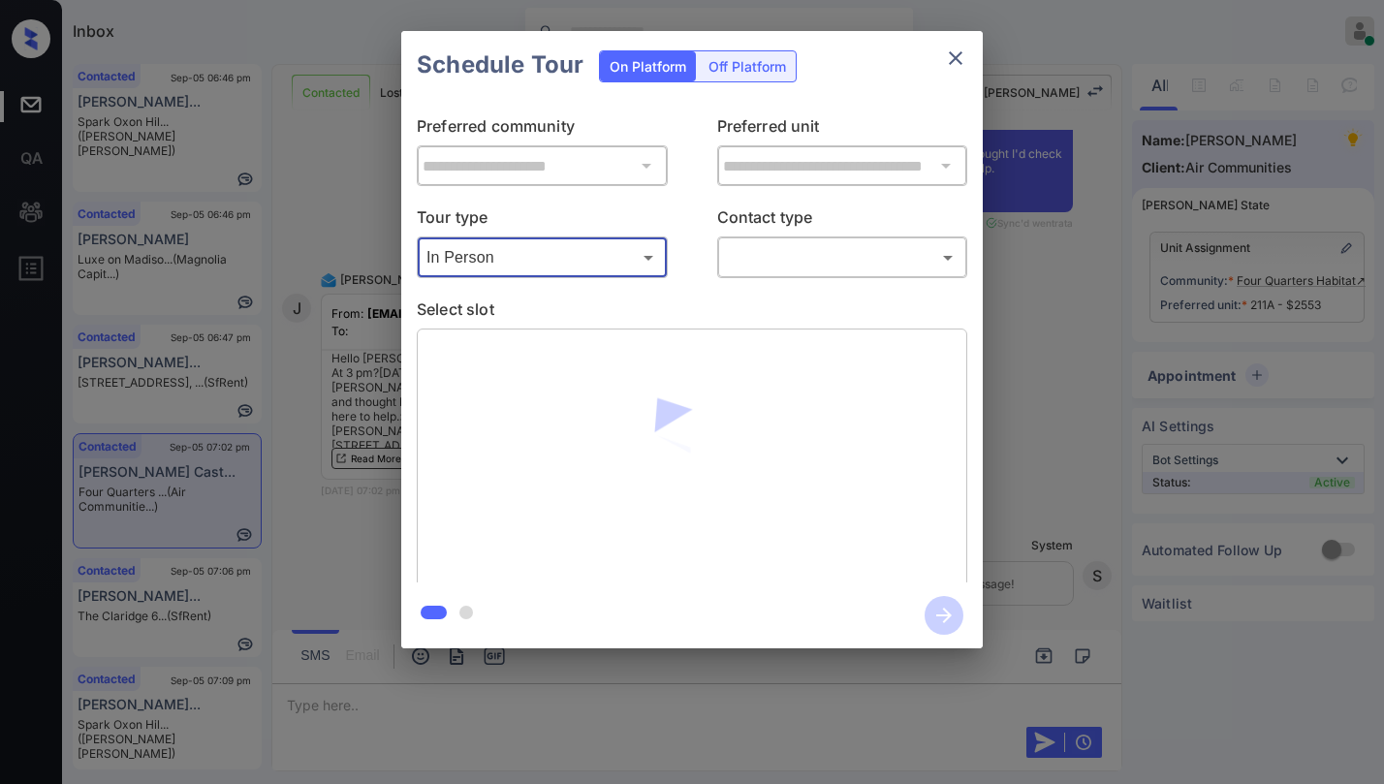
click at [738, 254] on body "Inbox [PERSON_NAME] Online Set yourself offline Set yourself on break Profile S…" at bounding box center [692, 392] width 1384 height 784
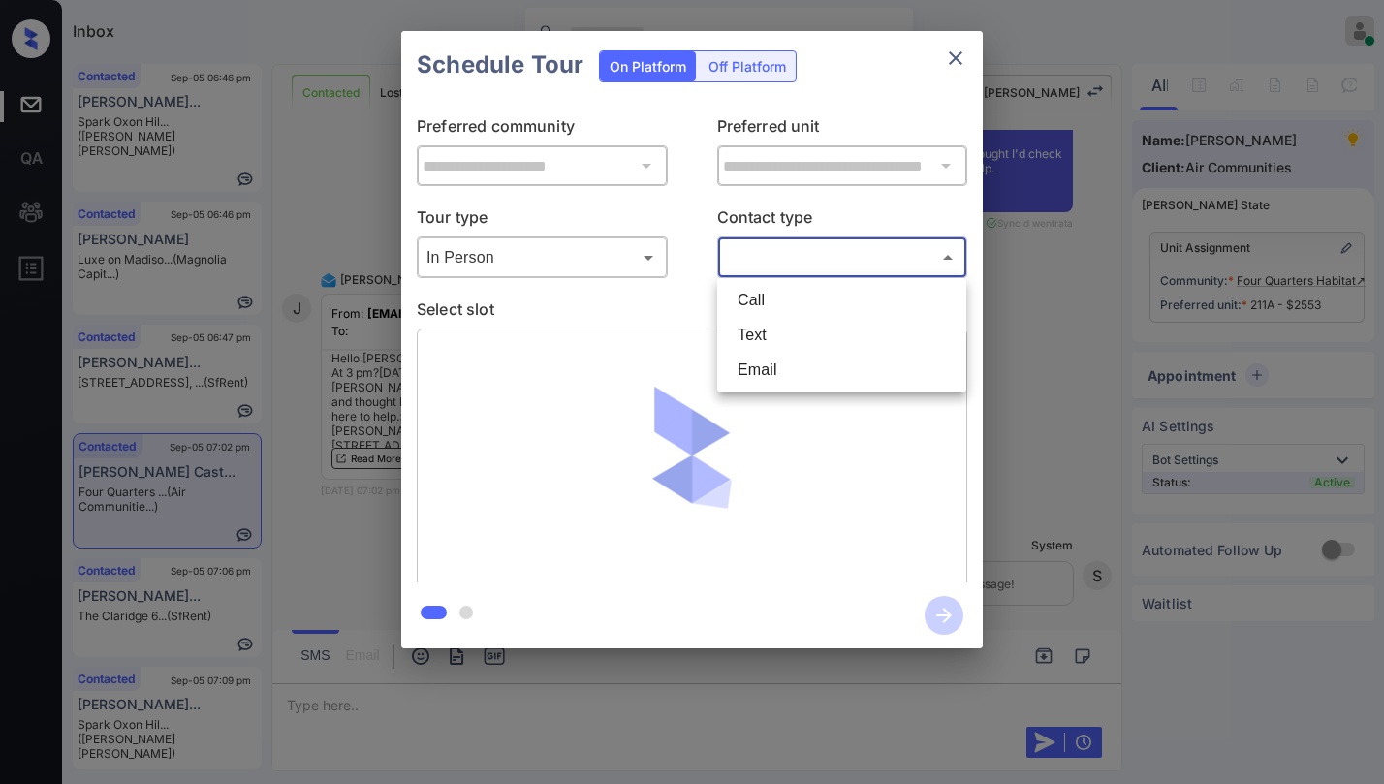
click at [755, 358] on li "Email" at bounding box center [841, 370] width 239 height 35
type input "*****"
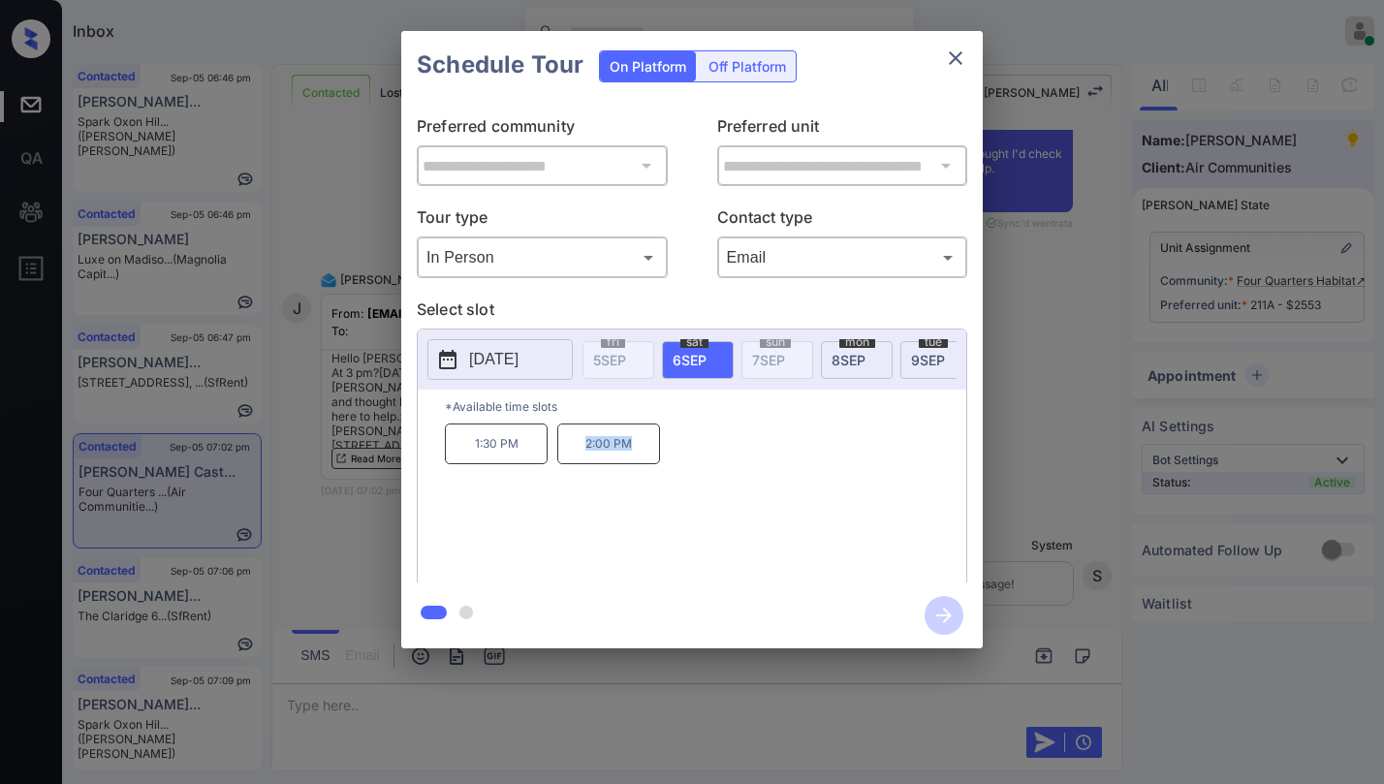
drag, startPoint x: 584, startPoint y: 455, endPoint x: 644, endPoint y: 455, distance: 60.1
click at [644, 455] on p "2:00 PM" at bounding box center [608, 443] width 103 height 41
copy p "2:00 PM"
click at [947, 58] on icon "close" at bounding box center [955, 58] width 23 height 23
